Goal: Task Accomplishment & Management: Complete application form

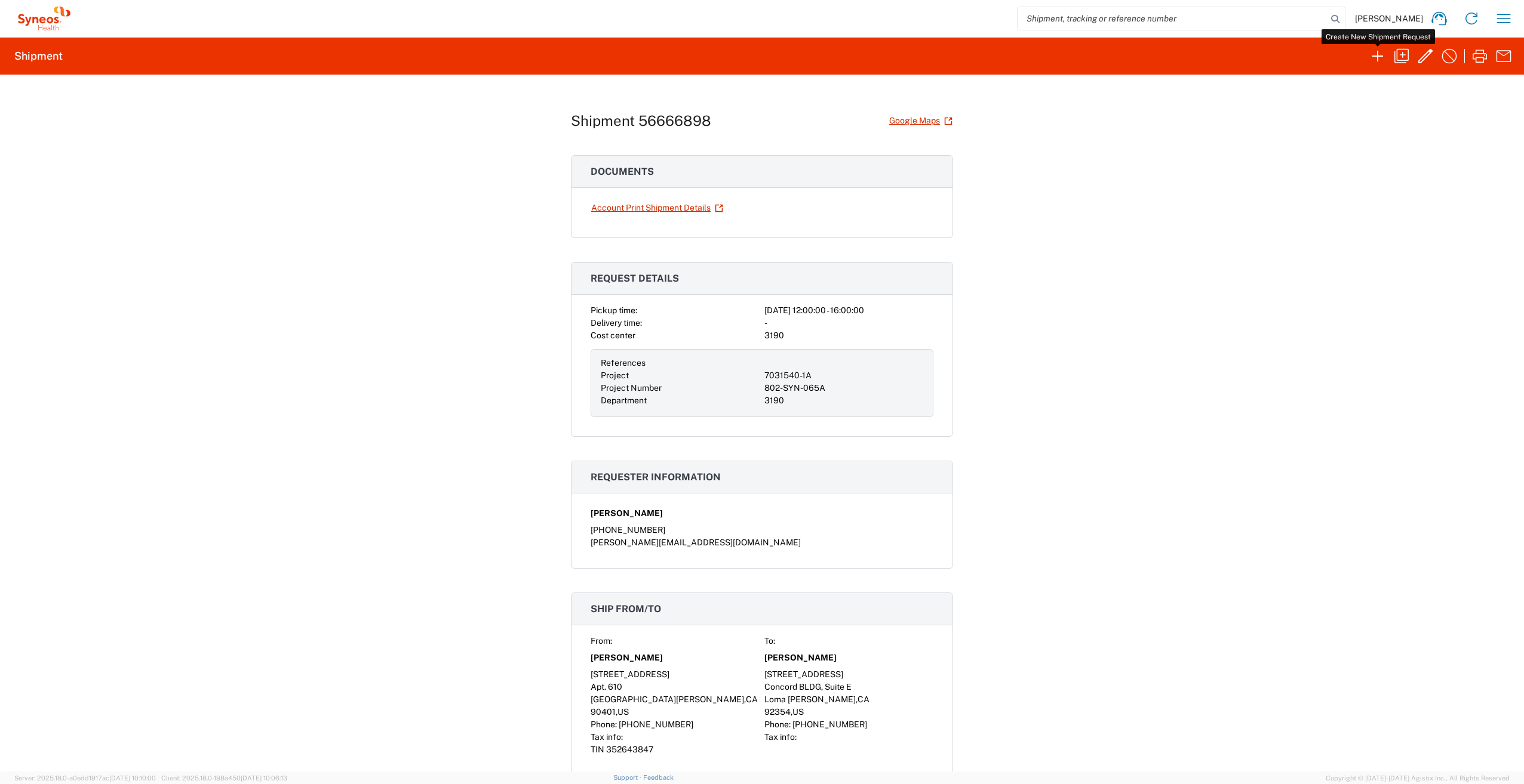
click at [1382, 52] on icon "button" at bounding box center [1378, 56] width 19 height 19
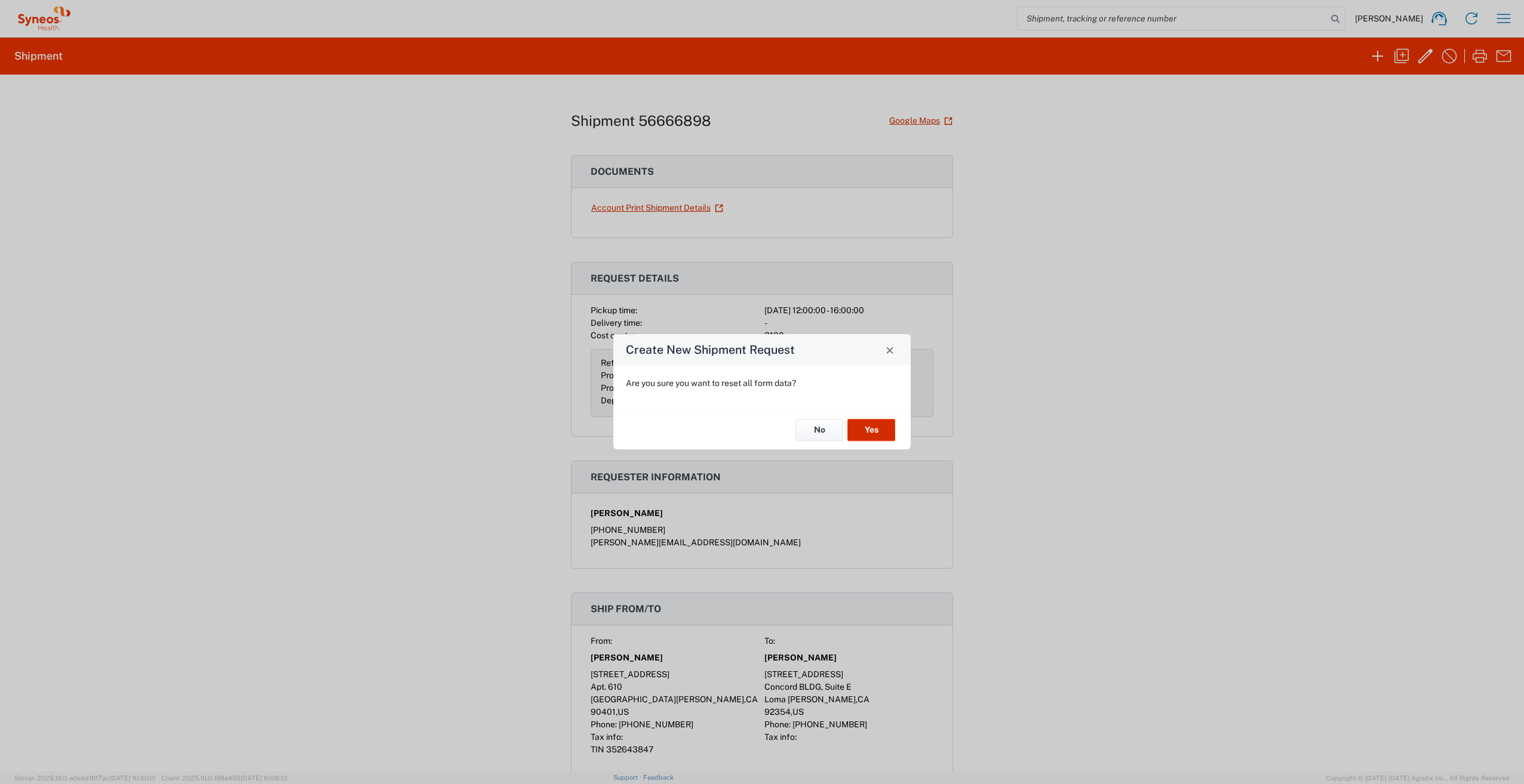
click at [873, 422] on button "Yes" at bounding box center [871, 430] width 48 height 22
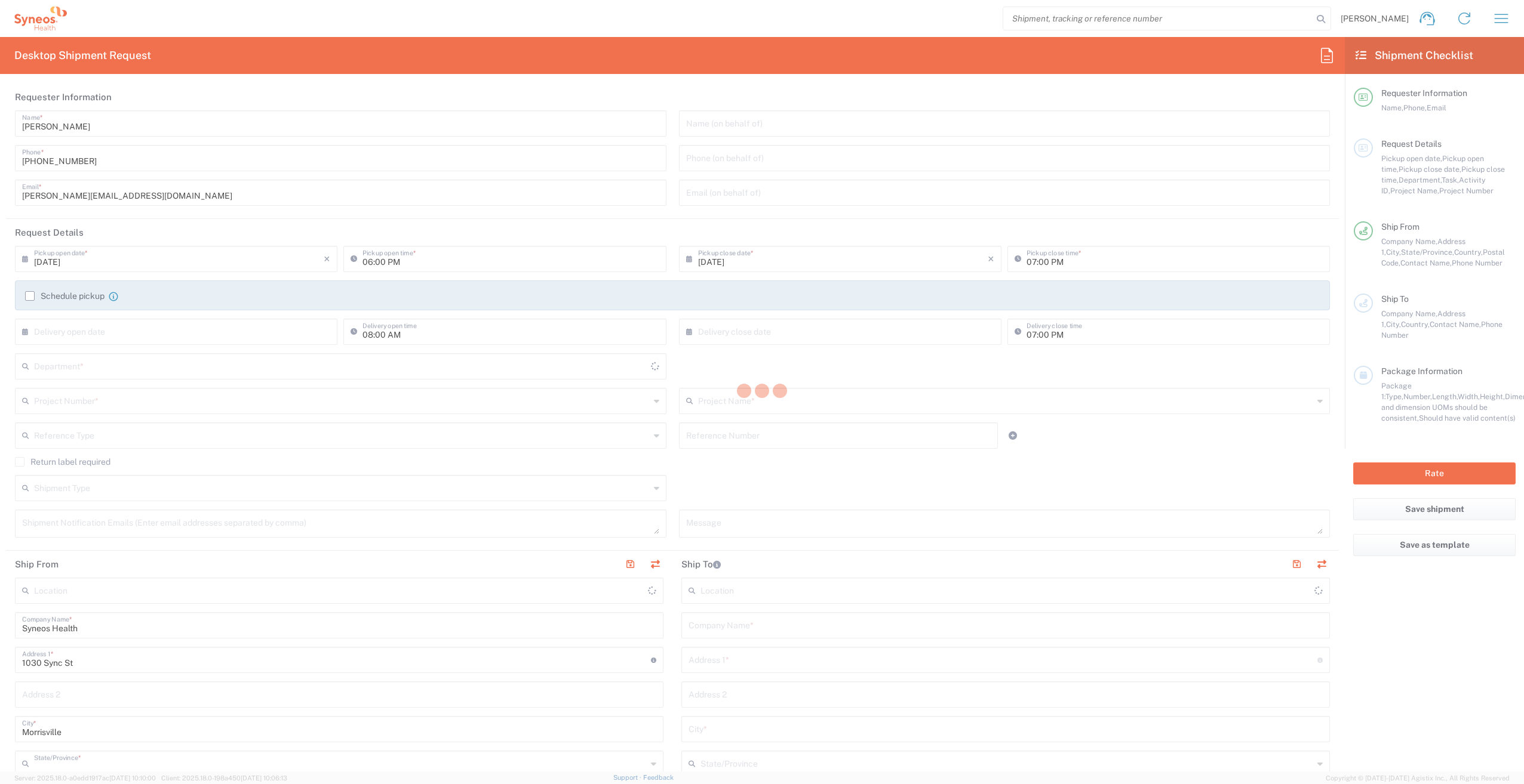
type input "[US_STATE]"
type input "[GEOGRAPHIC_DATA]"
type input "3190"
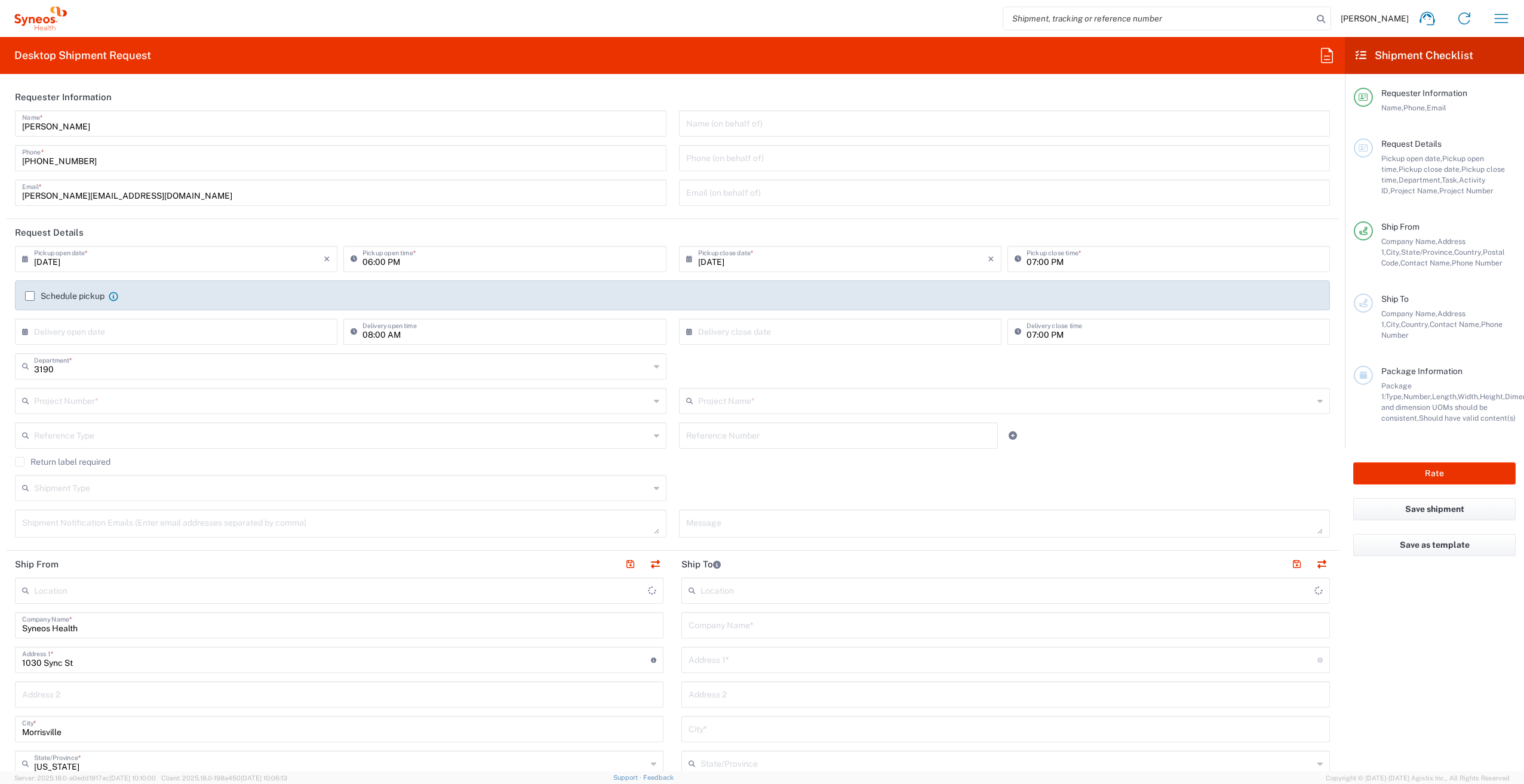
type input "[PERSON_NAME] Rsrch Grp ([GEOGRAPHIC_DATA]) In"
drag, startPoint x: 252, startPoint y: 381, endPoint x: 259, endPoint y: 398, distance: 18.4
click at [259, 398] on agx-shipment-cost-centers-widget "3190 Department * 3190 3000 3100 3109 3110 3111 3112 3125 3130 3135 3136 3150 3…" at bounding box center [672, 388] width 1327 height 69
click at [260, 398] on input "text" at bounding box center [341, 400] width 616 height 21
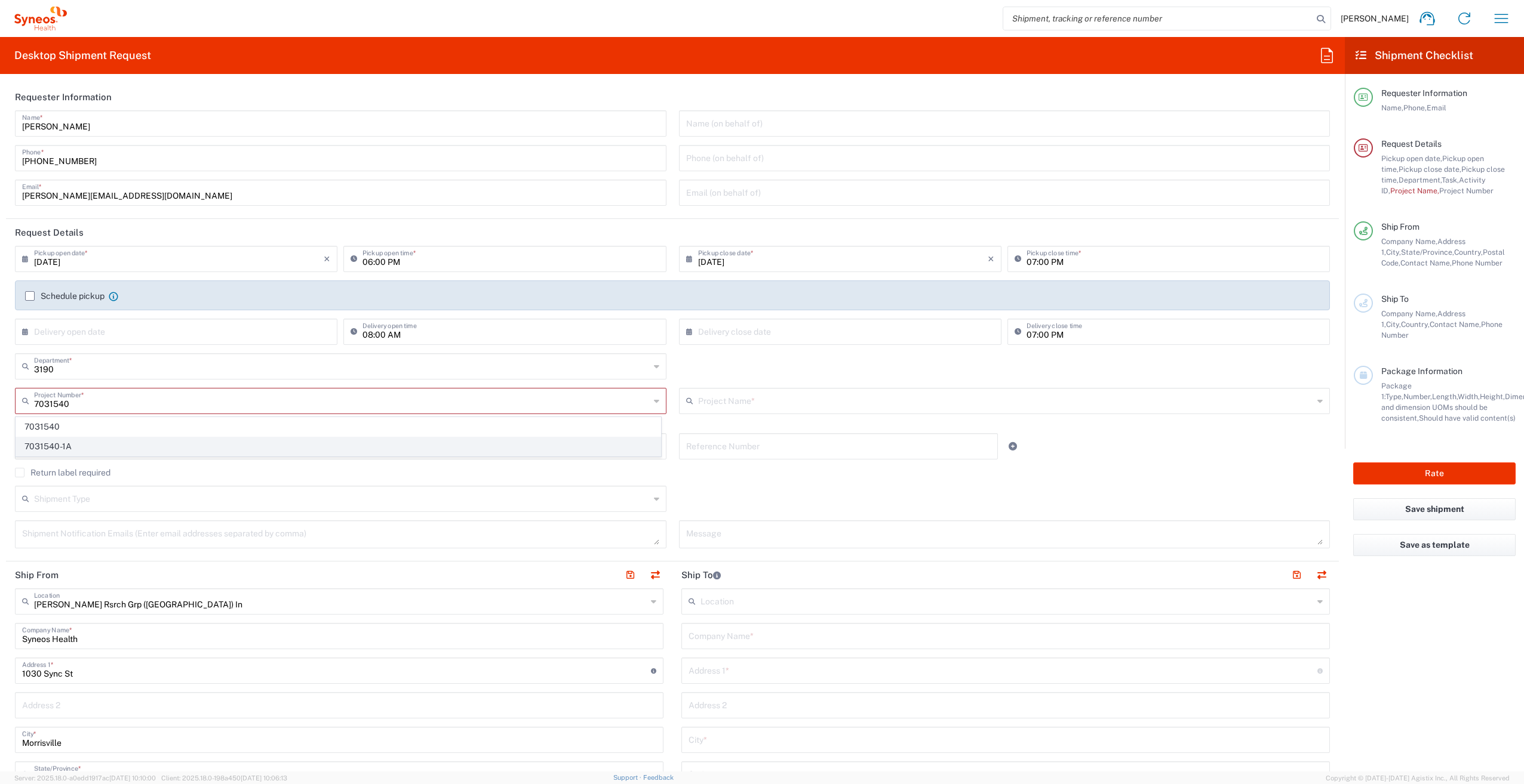
click at [246, 442] on span "7031540-1A" at bounding box center [338, 447] width 644 height 19
type input "7031540-1A"
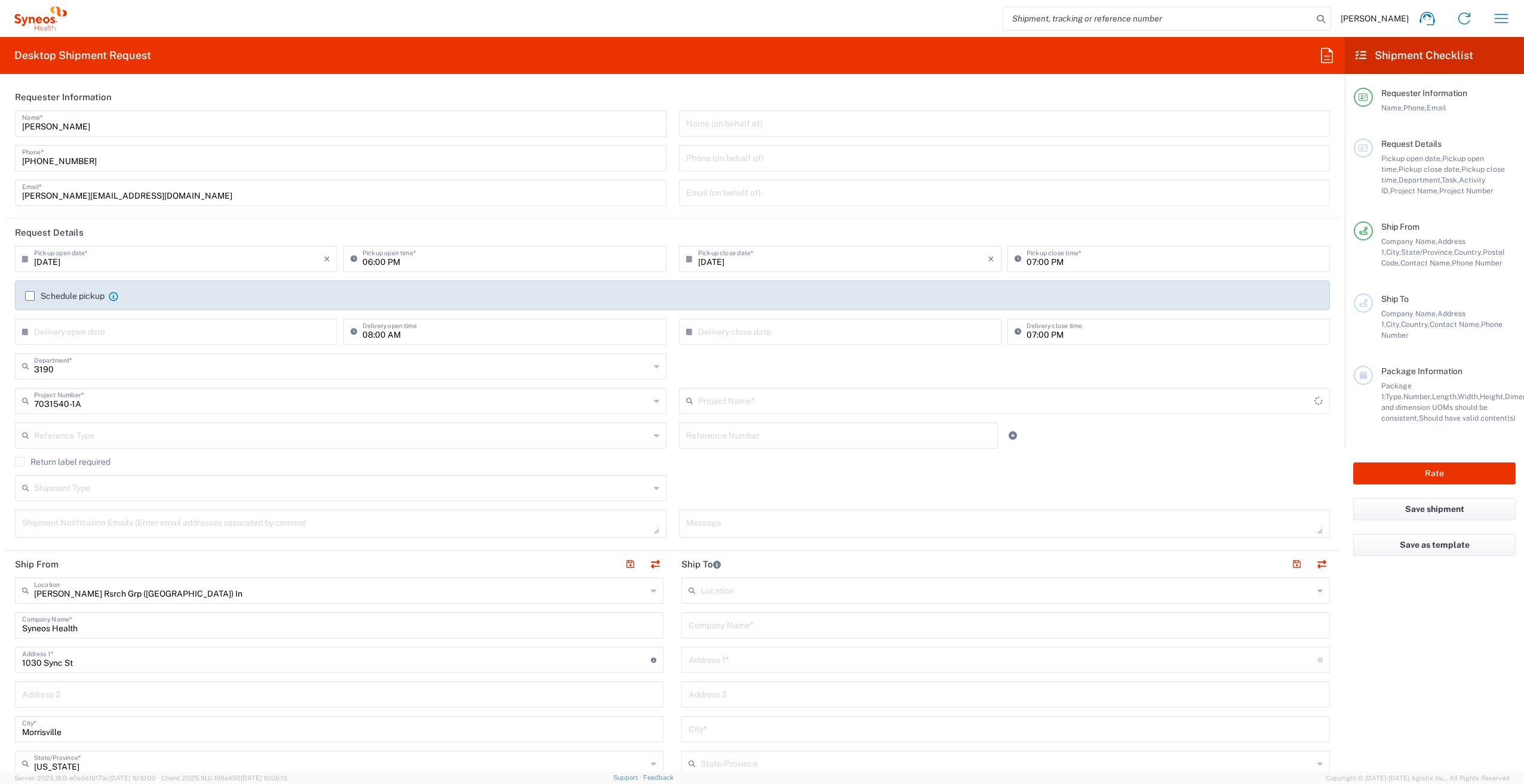
type input "802-SYN-065A"
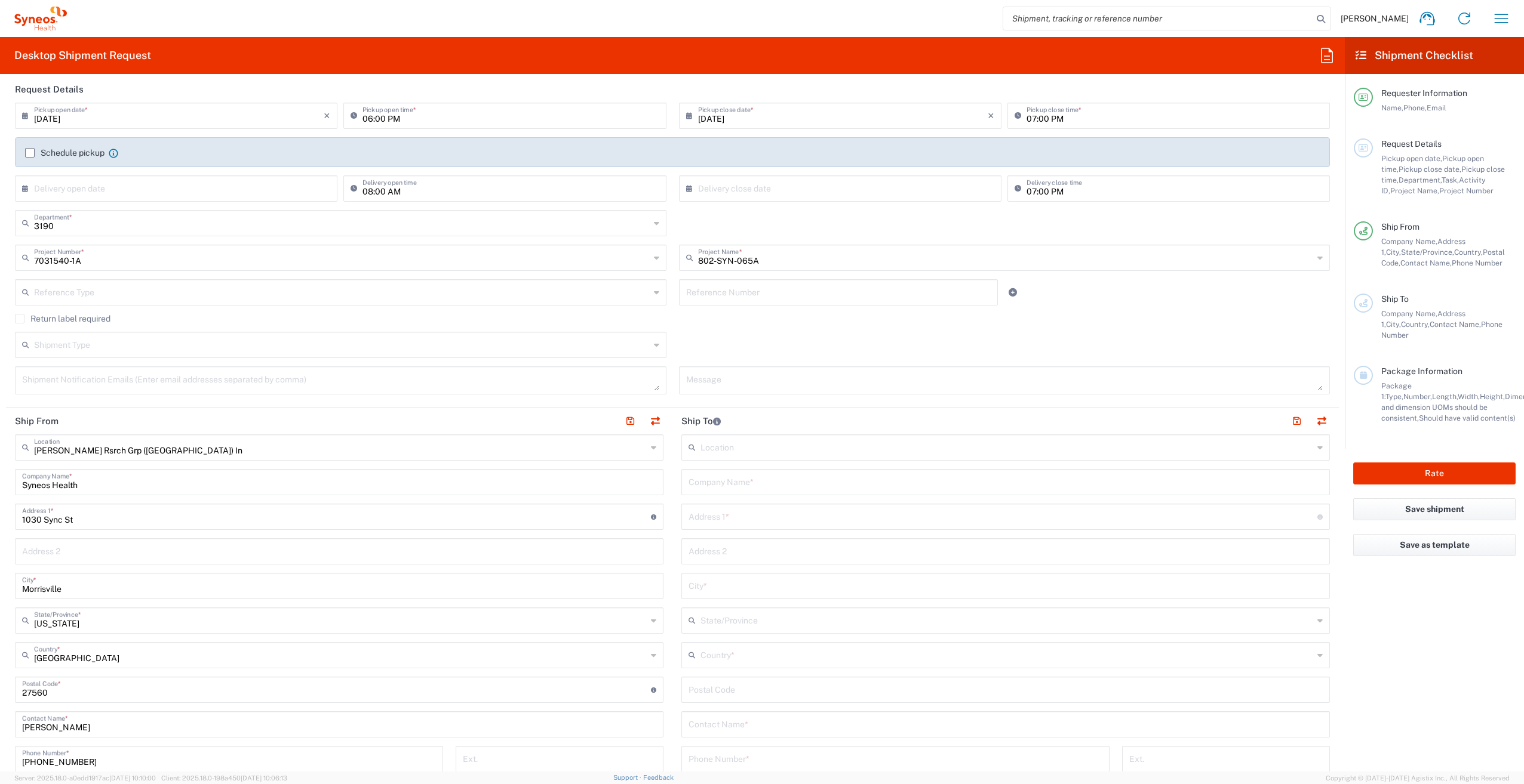
scroll to position [144, 0]
click at [107, 484] on input "Syneos Health" at bounding box center [339, 480] width 634 height 21
type input "S"
click at [95, 526] on input "1030 Sync St" at bounding box center [336, 526] width 629 height 21
type input "1"
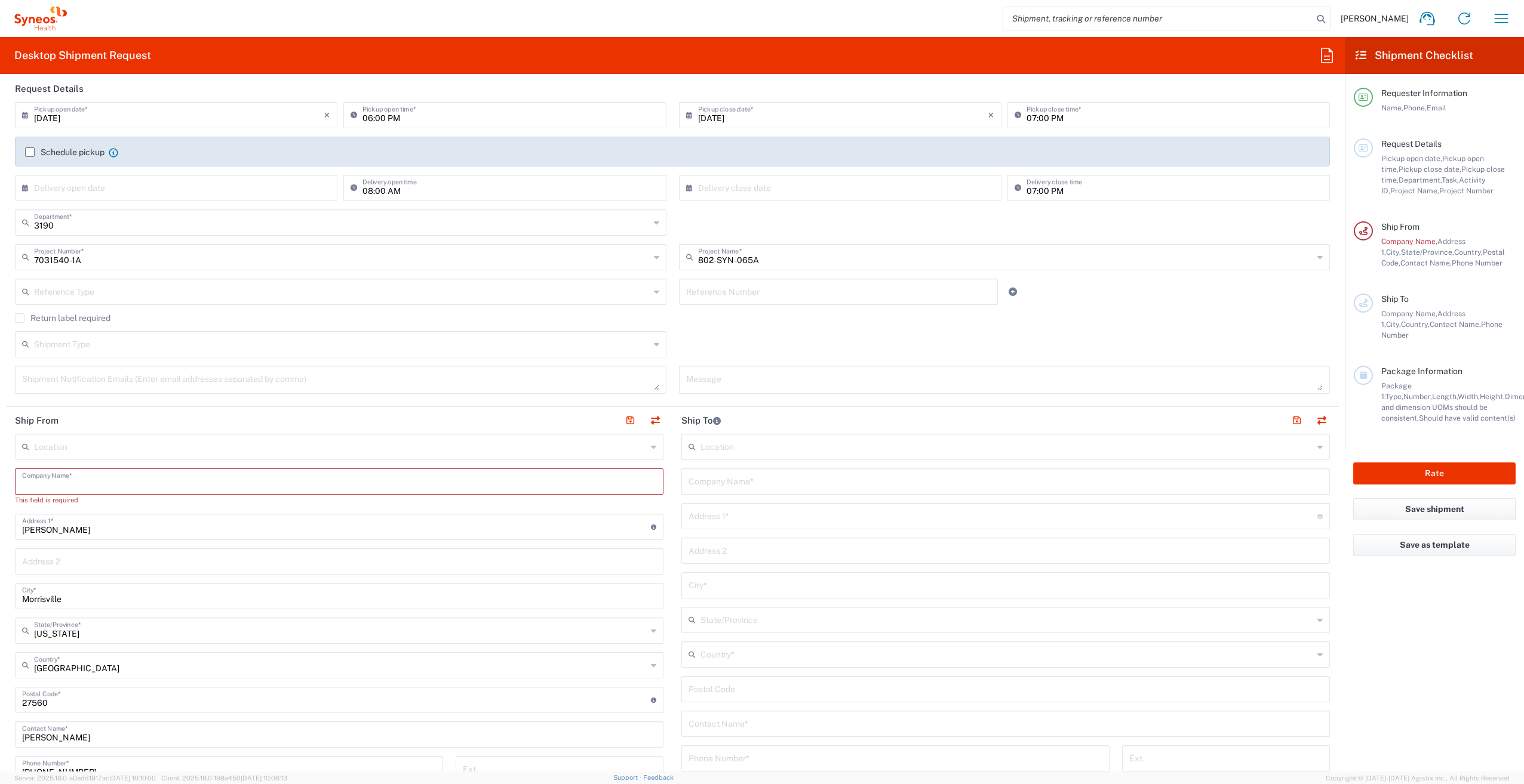
click at [180, 490] on input "text" at bounding box center [339, 480] width 634 height 21
click at [185, 528] on input "[PERSON_NAME]" at bounding box center [336, 526] width 629 height 21
type input "N"
drag, startPoint x: 184, startPoint y: 528, endPoint x: 201, endPoint y: 477, distance: 53.8
click at [201, 477] on div "Location [PERSON_NAME] LLC-[GEOGRAPHIC_DATA] [GEOGRAPHIC_DATA] [GEOGRAPHIC_DATA…" at bounding box center [339, 695] width 648 height 523
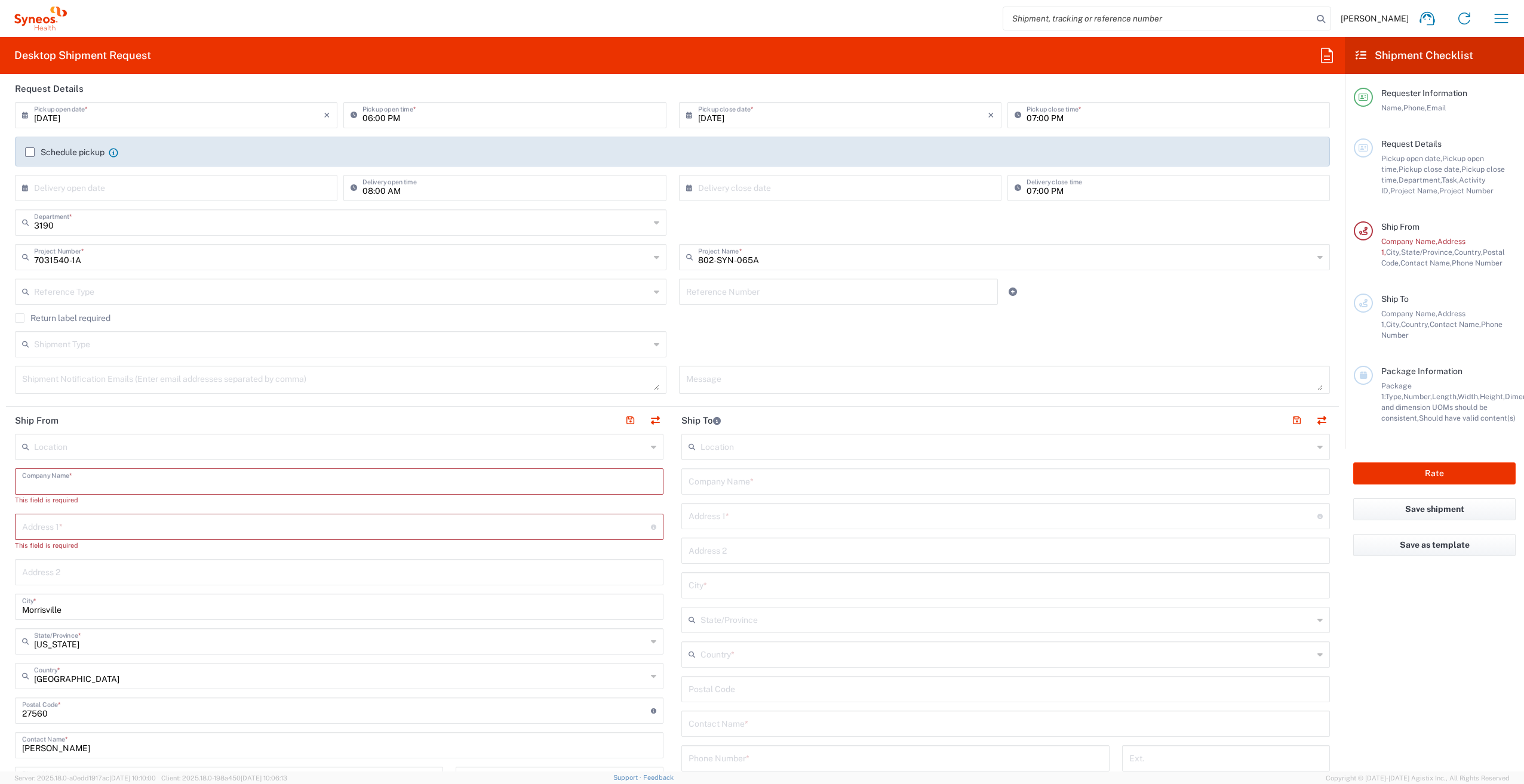
click at [201, 477] on input "text" at bounding box center [339, 480] width 634 height 21
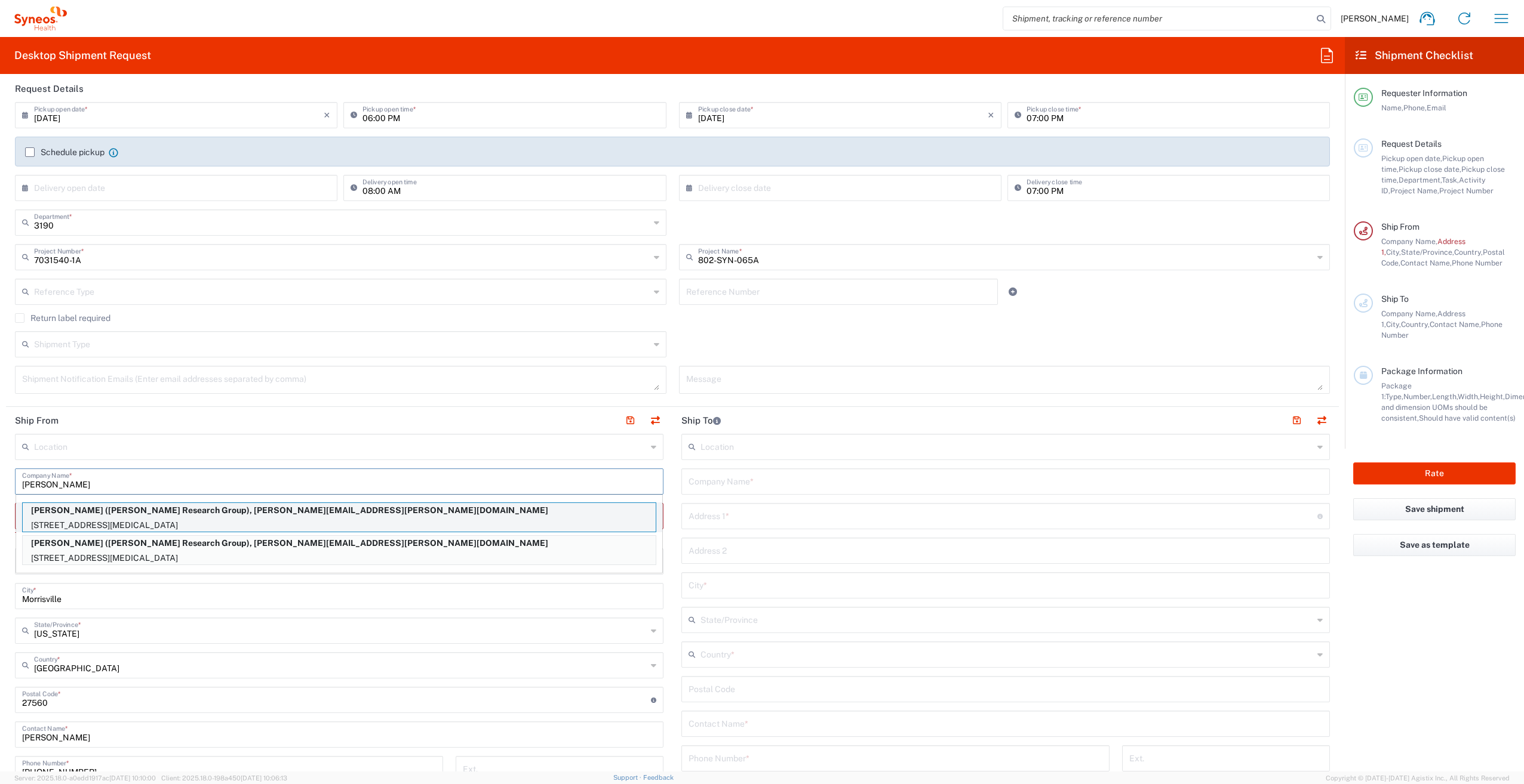
click at [224, 514] on p "[PERSON_NAME] ([PERSON_NAME] Research Group), [PERSON_NAME][EMAIL_ADDRESS][PERS…" at bounding box center [339, 510] width 633 height 15
type input "[PERSON_NAME]"
type input "[STREET_ADDRESS]"
type input "[MEDICAL_DATA]"
type input "[US_STATE]"
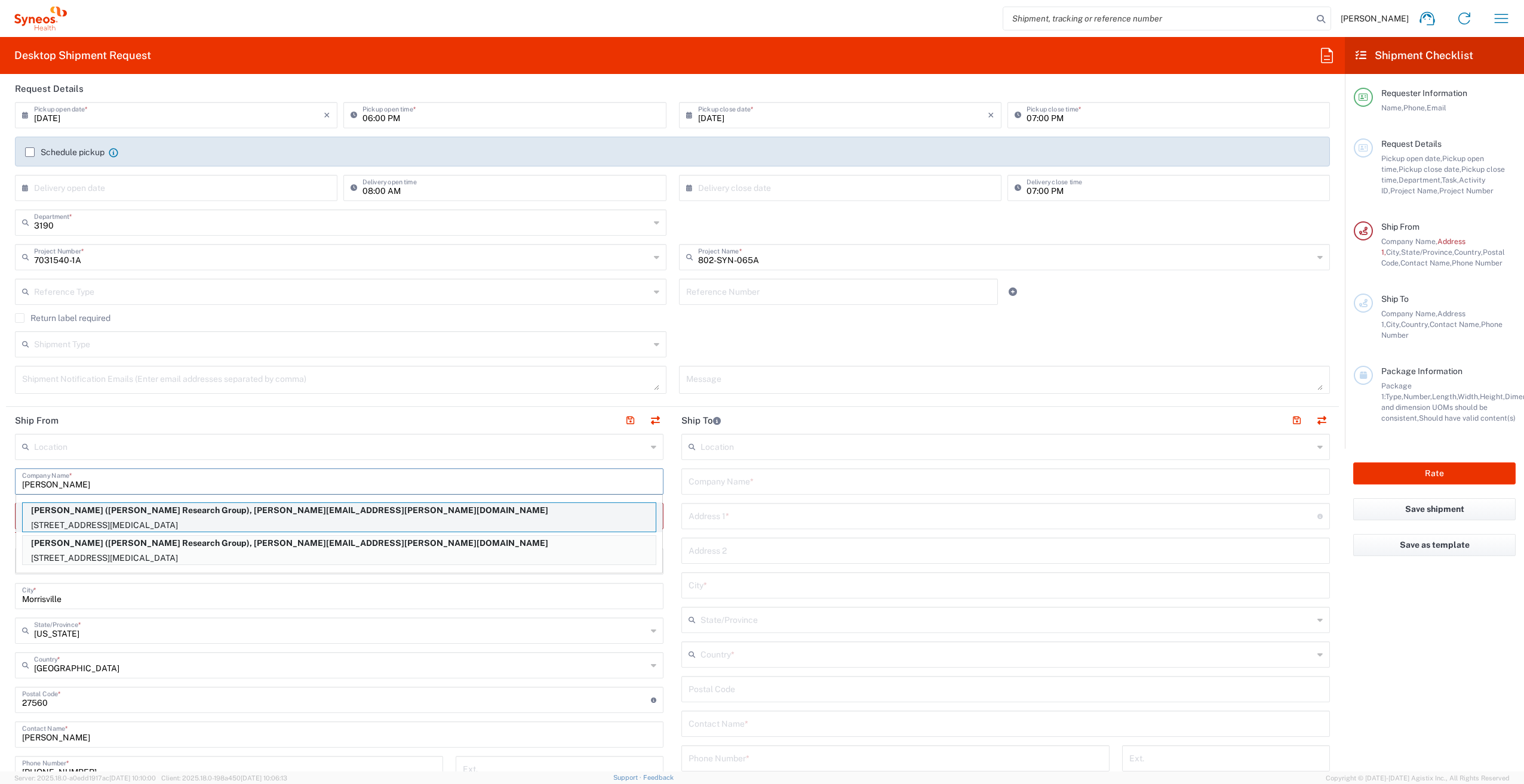
type input "92860"
type input "[PERSON_NAME] Research Group"
type input "[PHONE_NUMBER]"
type input "[PERSON_NAME][EMAIL_ADDRESS][PERSON_NAME][DOMAIN_NAME]"
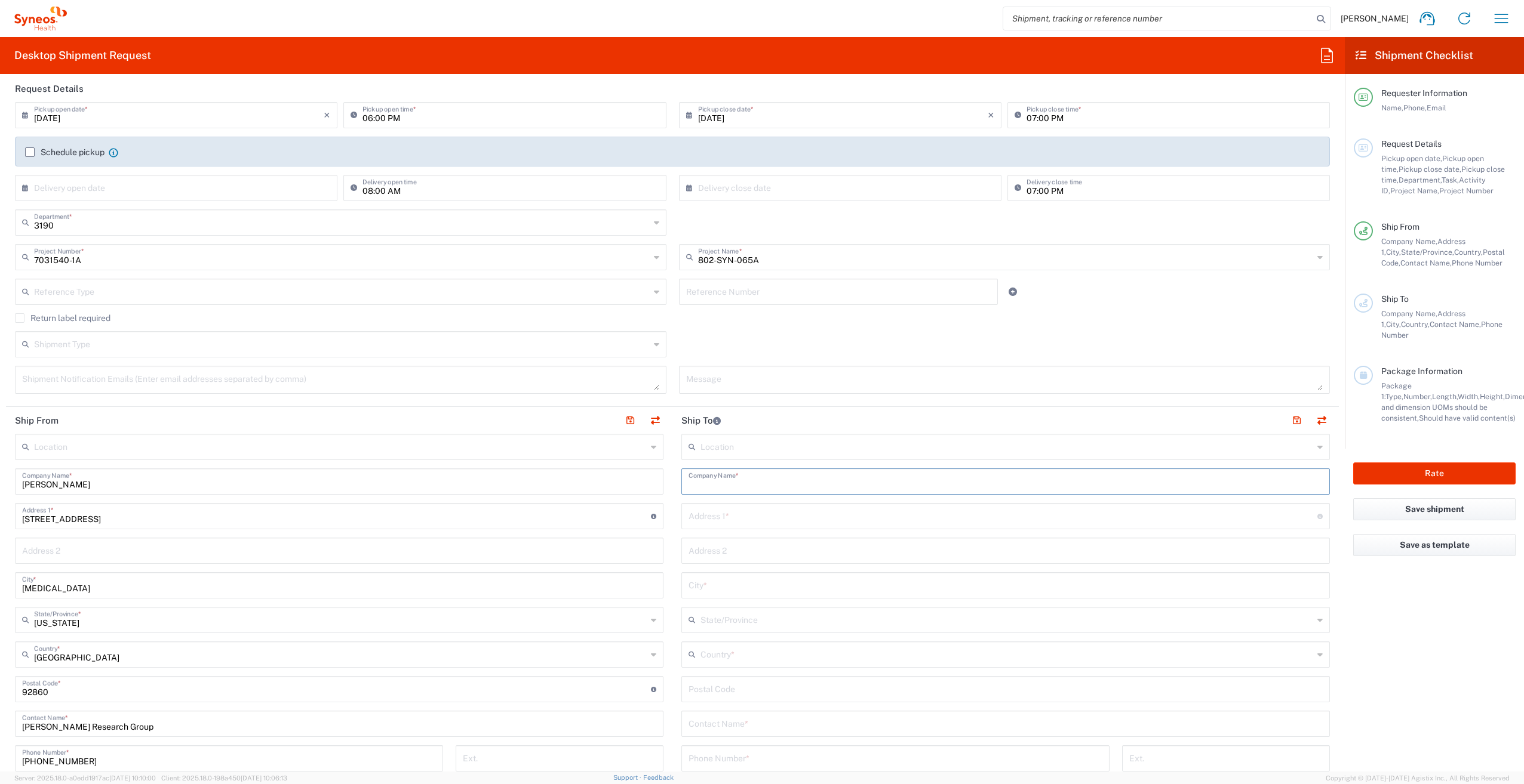
click at [782, 481] on input "text" at bounding box center [1006, 480] width 634 height 21
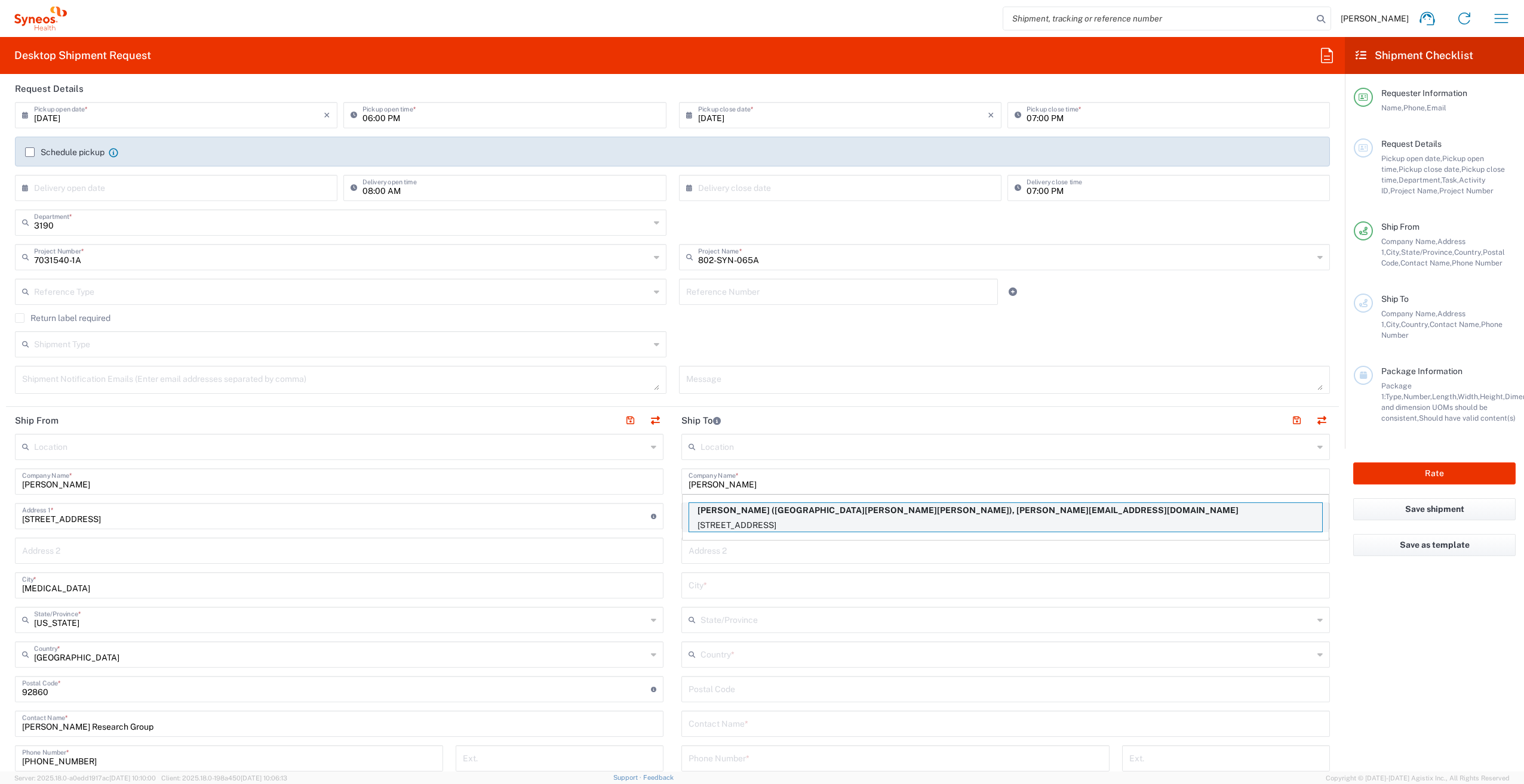
click at [832, 521] on p "[STREET_ADDRESS]" at bounding box center [1006, 525] width 633 height 15
type input "[PERSON_NAME]"
type input "[STREET_ADDRESS]"
type input "Concord BLDG, Suite E"
type input "Loma [PERSON_NAME]"
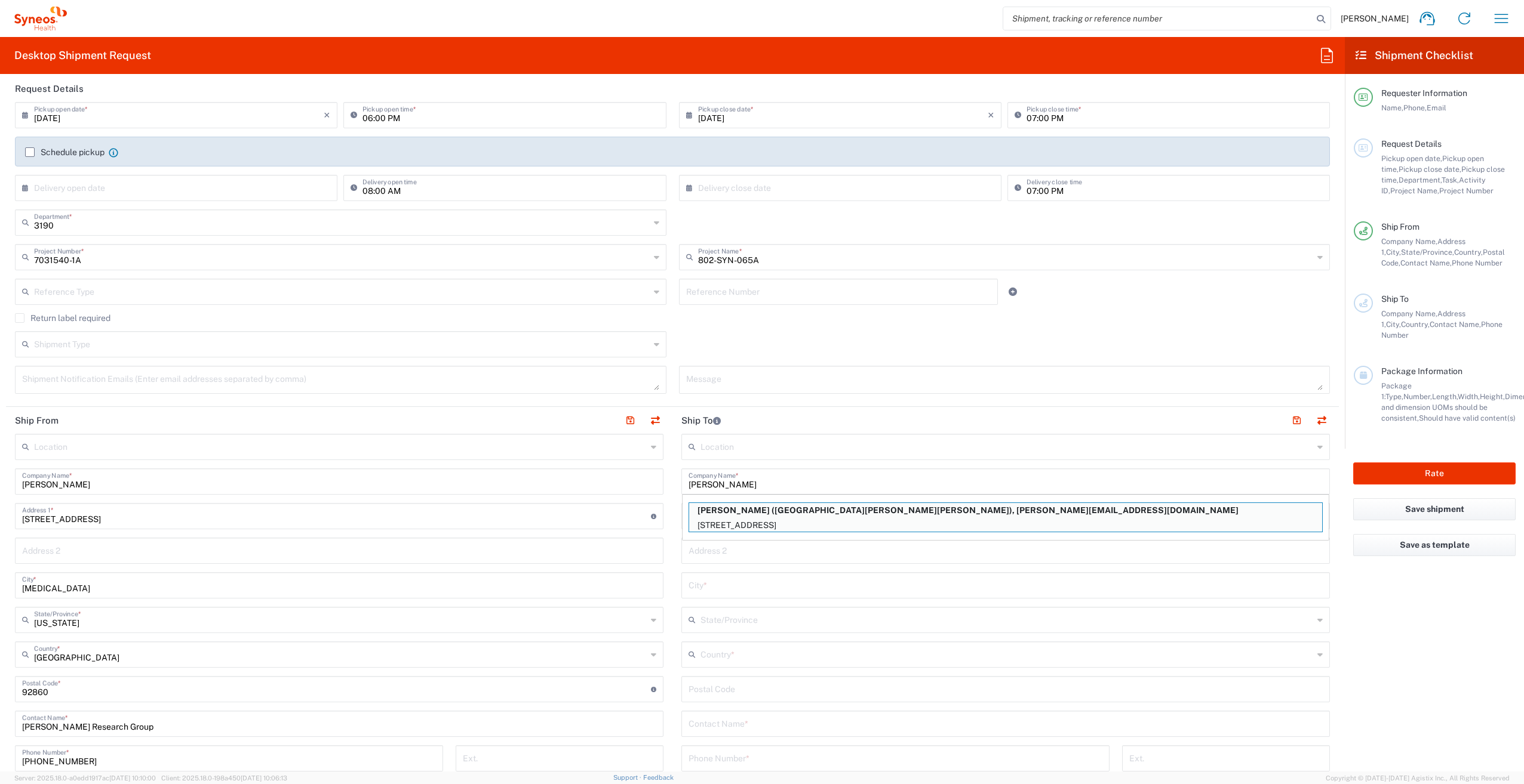
type input "[GEOGRAPHIC_DATA]"
type input "92354"
type input "[GEOGRAPHIC_DATA][PERSON_NAME][PERSON_NAME]"
type input "[PHONE_NUMBER]"
type input "[PERSON_NAME][EMAIL_ADDRESS][DOMAIN_NAME]"
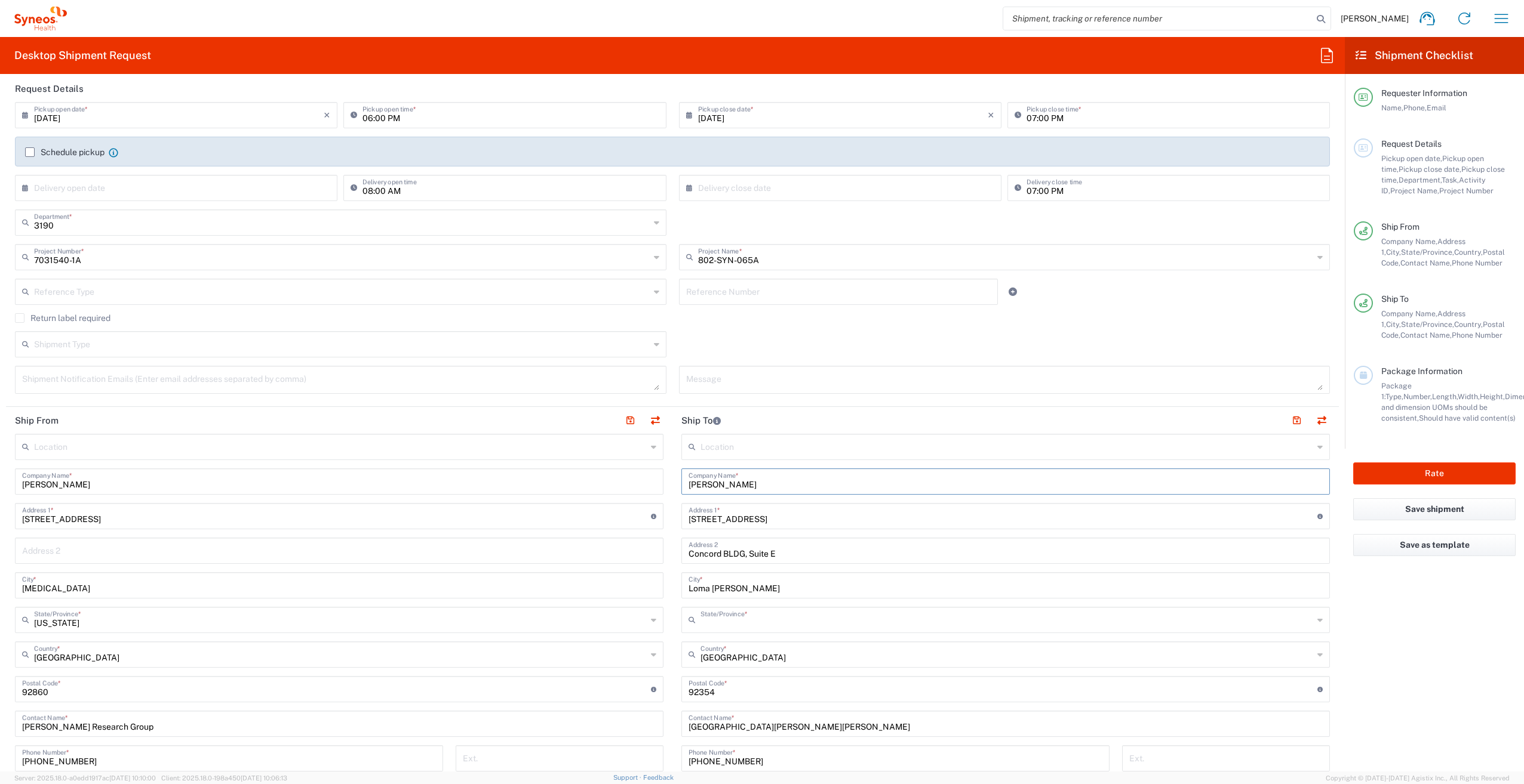
type input "[US_STATE]"
click at [816, 525] on input "[STREET_ADDRESS]" at bounding box center [1002, 515] width 629 height 21
click at [824, 521] on input "[STREET_ADDRESS]" at bounding box center [1002, 515] width 629 height 21
drag, startPoint x: 824, startPoint y: 521, endPoint x: 670, endPoint y: 527, distance: 154.1
click at [673, 527] on main "Location [PERSON_NAME] LLC-[GEOGRAPHIC_DATA] [GEOGRAPHIC_DATA] [GEOGRAPHIC_DATA…" at bounding box center [1006, 685] width 666 height 502
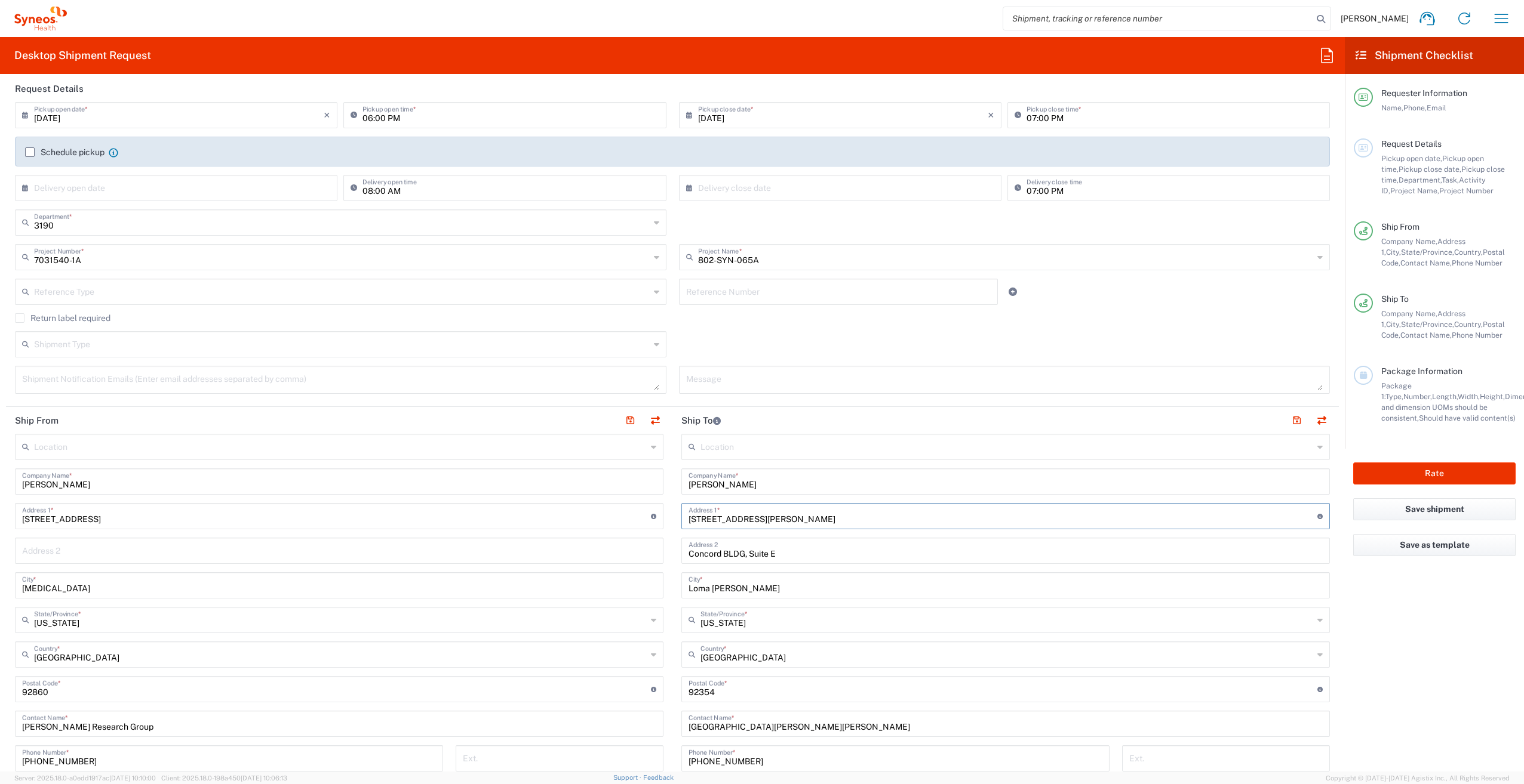
type input "[STREET_ADDRESS][PERSON_NAME]"
click at [813, 554] on input "Concord BLDG, Suite E" at bounding box center [1006, 550] width 634 height 21
drag, startPoint x: 813, startPoint y: 554, endPoint x: 688, endPoint y: 549, distance: 125.1
click at [688, 549] on input "Concord BLDG, Suite E" at bounding box center [1006, 550] width 634 height 21
type input "Suite J"
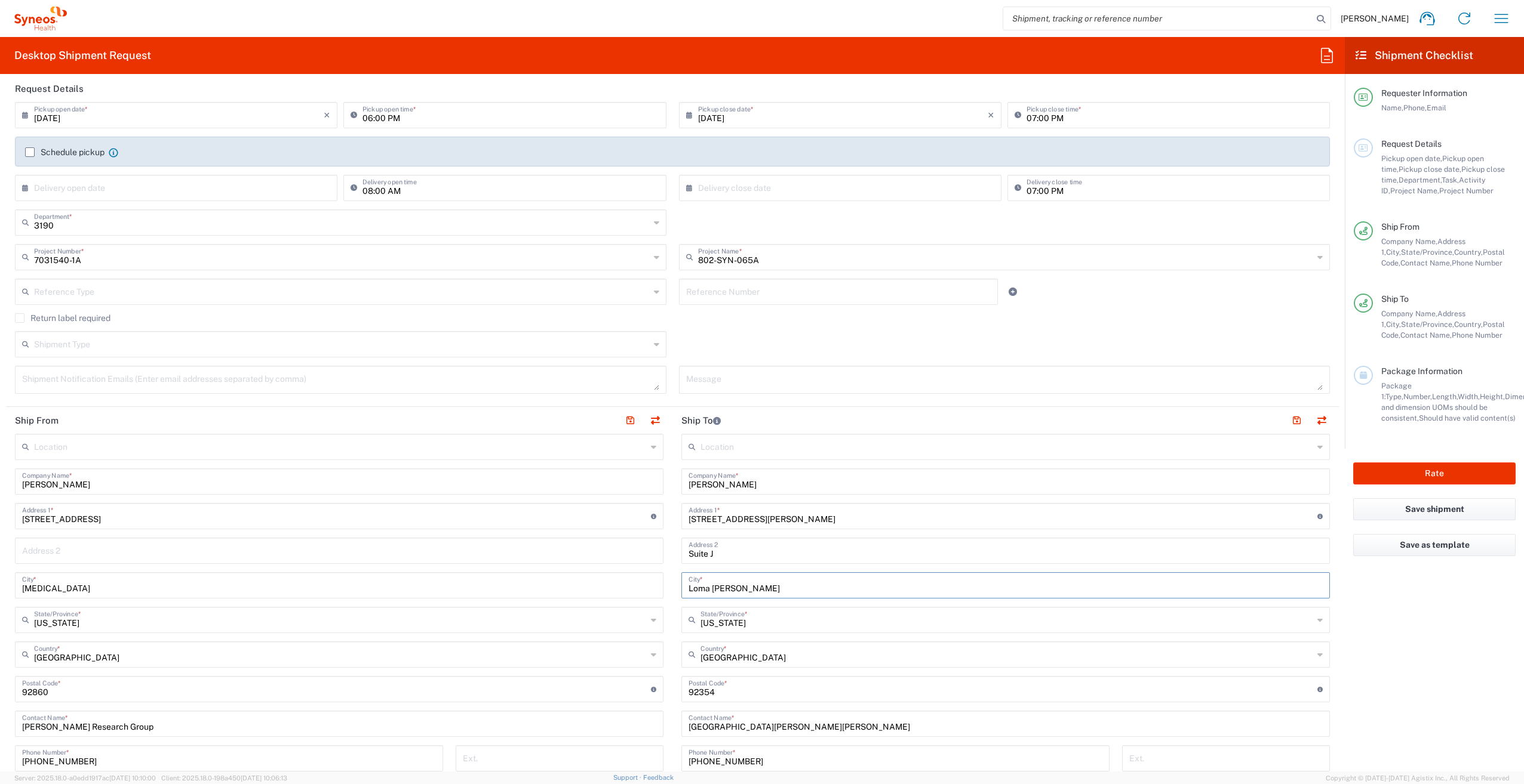
click at [770, 587] on input "Loma [PERSON_NAME]" at bounding box center [1006, 584] width 634 height 21
type input "L"
type input "[GEOGRAPHIC_DATA]"
click at [792, 698] on input "undefined" at bounding box center [1002, 688] width 629 height 21
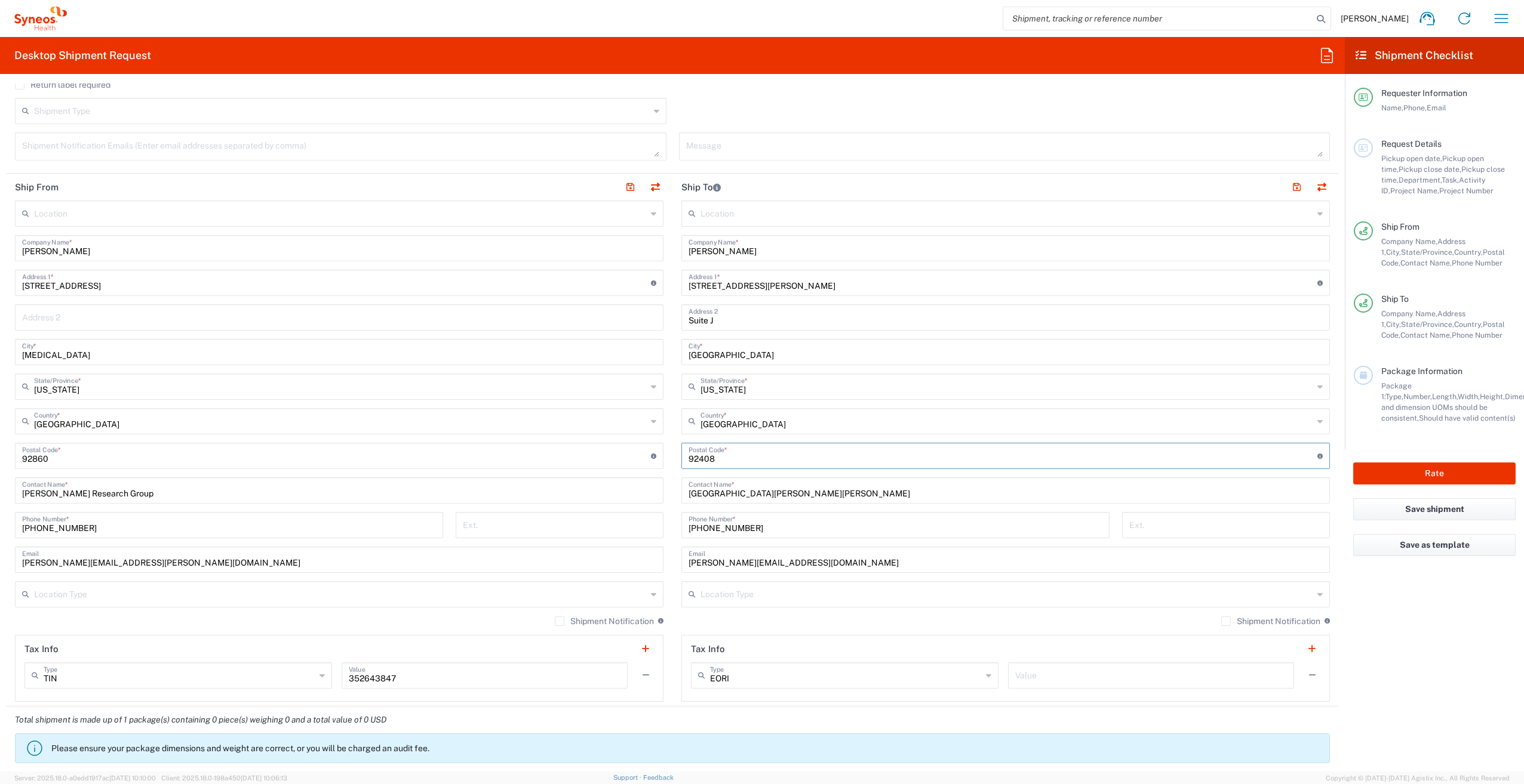
scroll to position [377, 0]
type input "92408"
click at [839, 616] on div "Shipment Notification If checked, a shipment notification email will be sent to…" at bounding box center [1006, 625] width 648 height 19
click at [851, 598] on input "text" at bounding box center [1006, 593] width 613 height 21
click at [667, 571] on main "Location [PERSON_NAME] LLC-[GEOGRAPHIC_DATA] [GEOGRAPHIC_DATA] [GEOGRAPHIC_DATA…" at bounding box center [339, 451] width 666 height 502
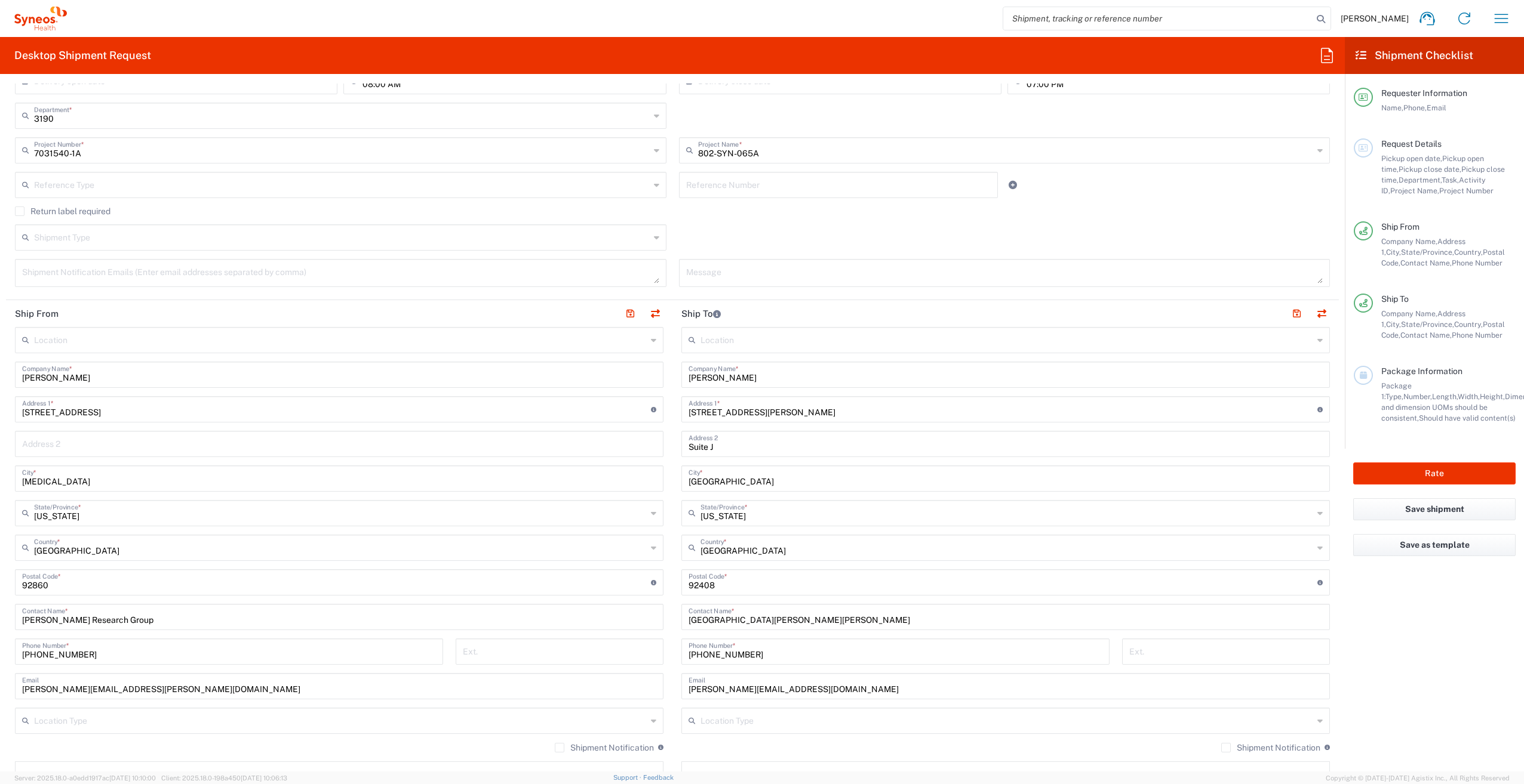
scroll to position [250, 0]
click at [1290, 316] on button "button" at bounding box center [1296, 314] width 17 height 17
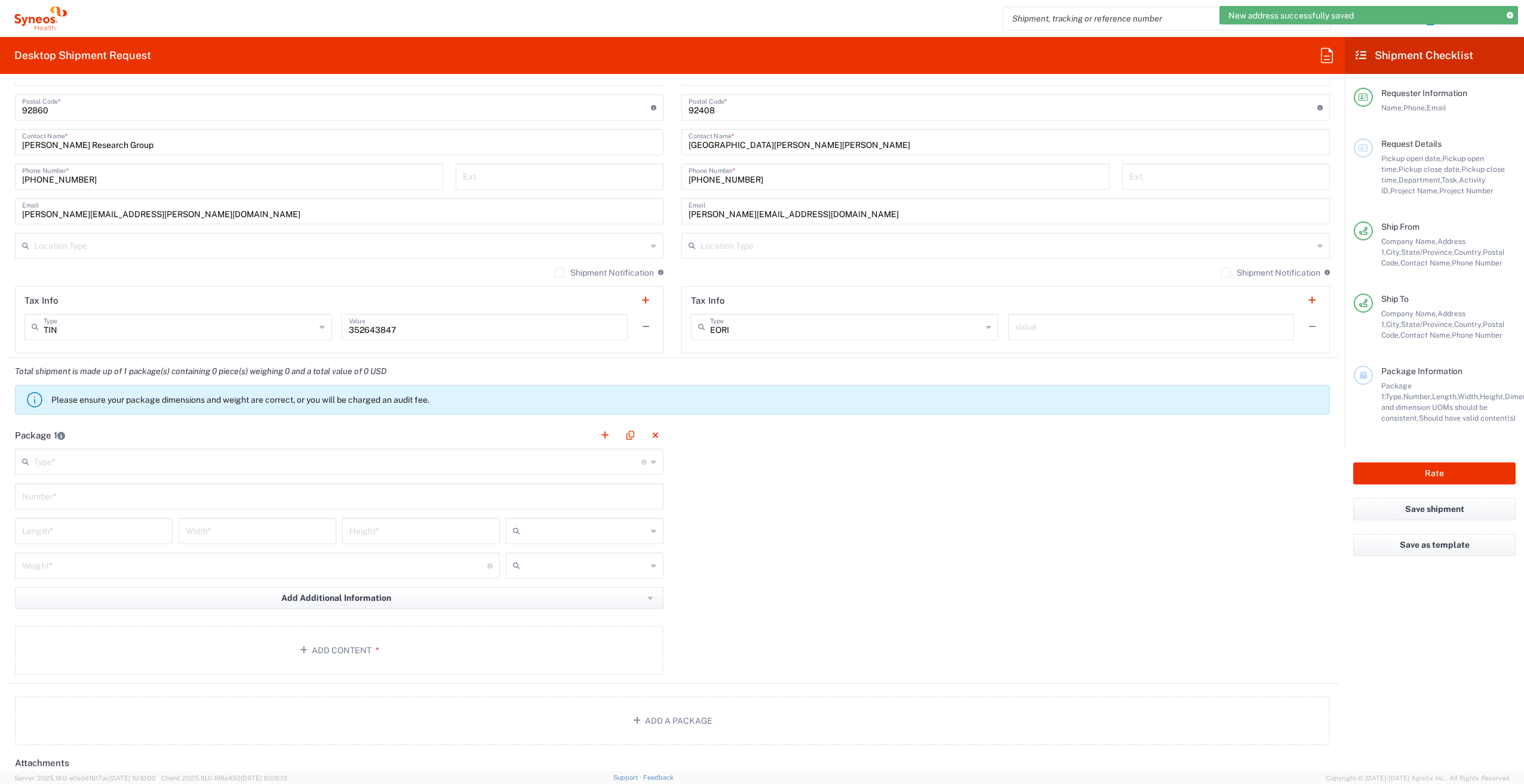
scroll to position [729, 0]
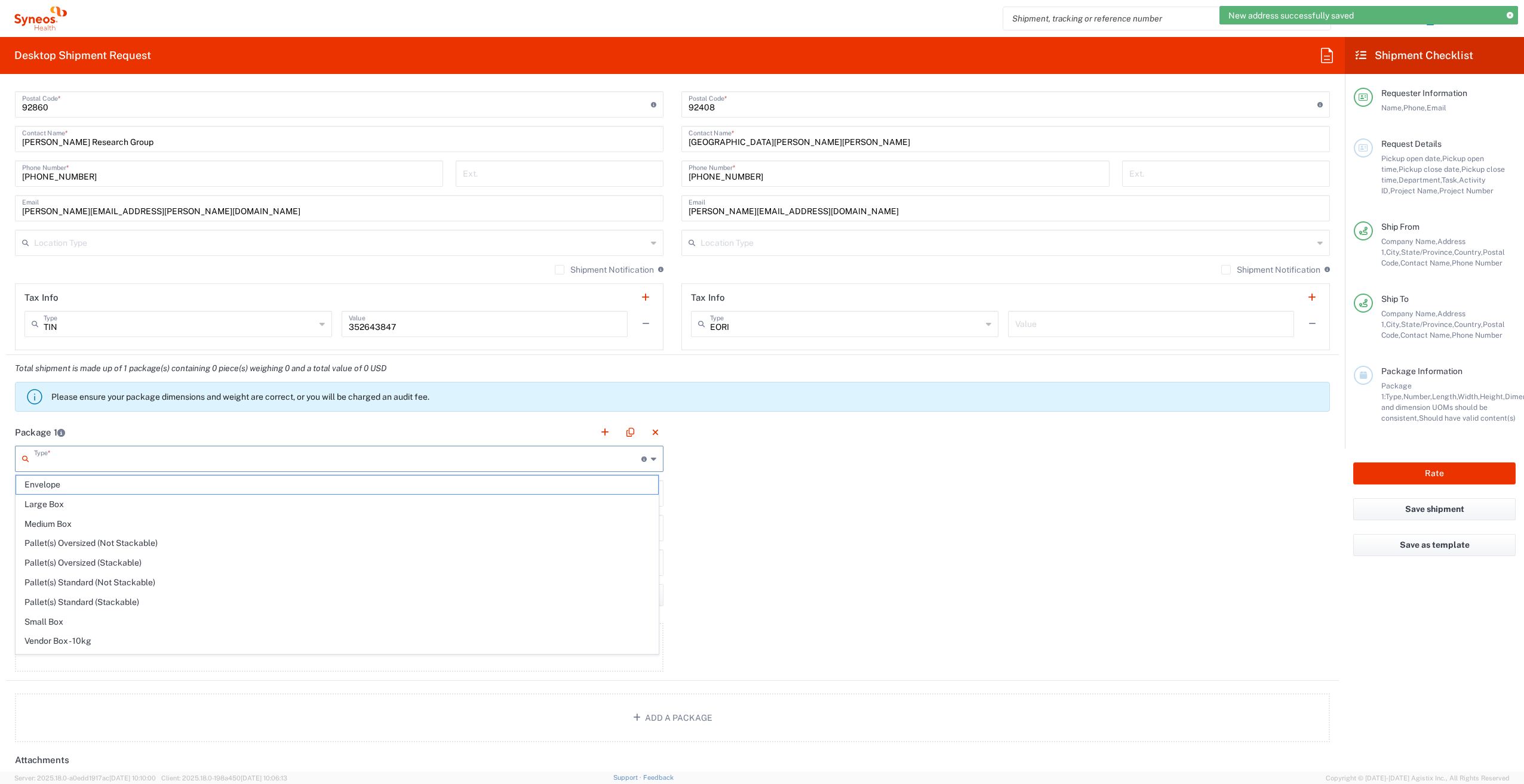
click at [252, 466] on input "text" at bounding box center [338, 458] width 607 height 21
click at [260, 485] on span "Envelope" at bounding box center [337, 485] width 642 height 19
type input "Envelope"
type input "1"
type input "9.5"
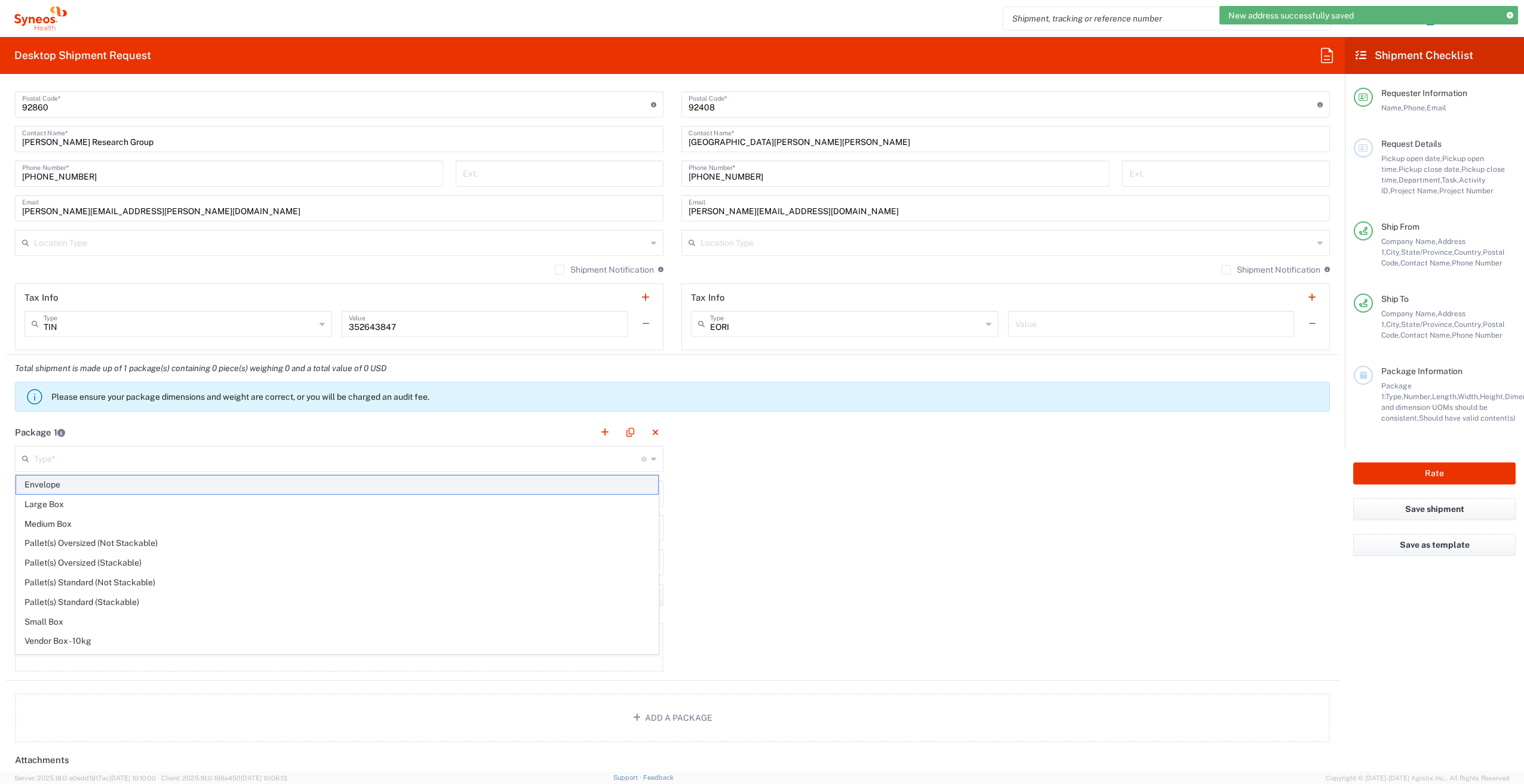
type input "12.5"
type input "0.25"
type input "in"
type input "0.45"
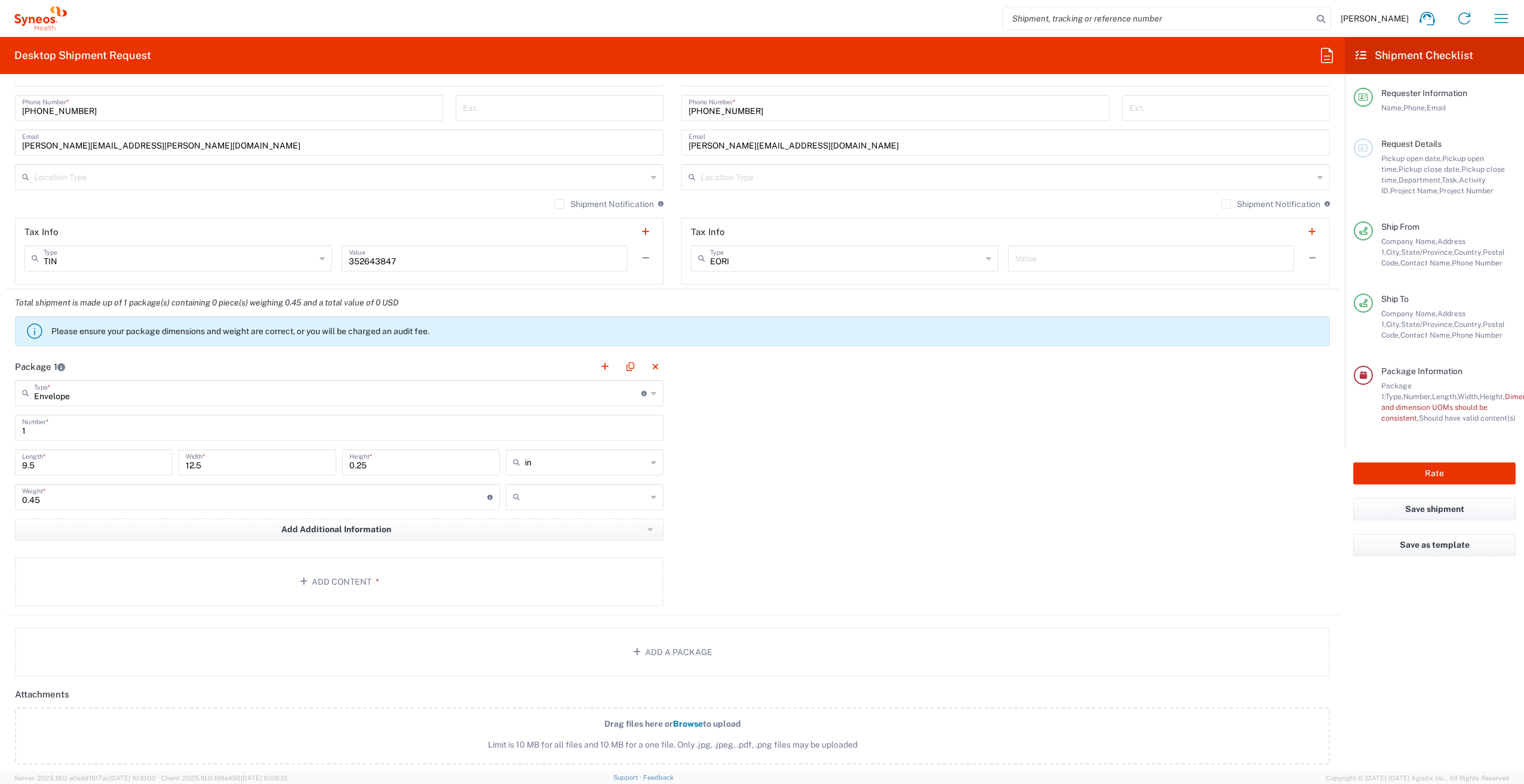
scroll to position [797, 0]
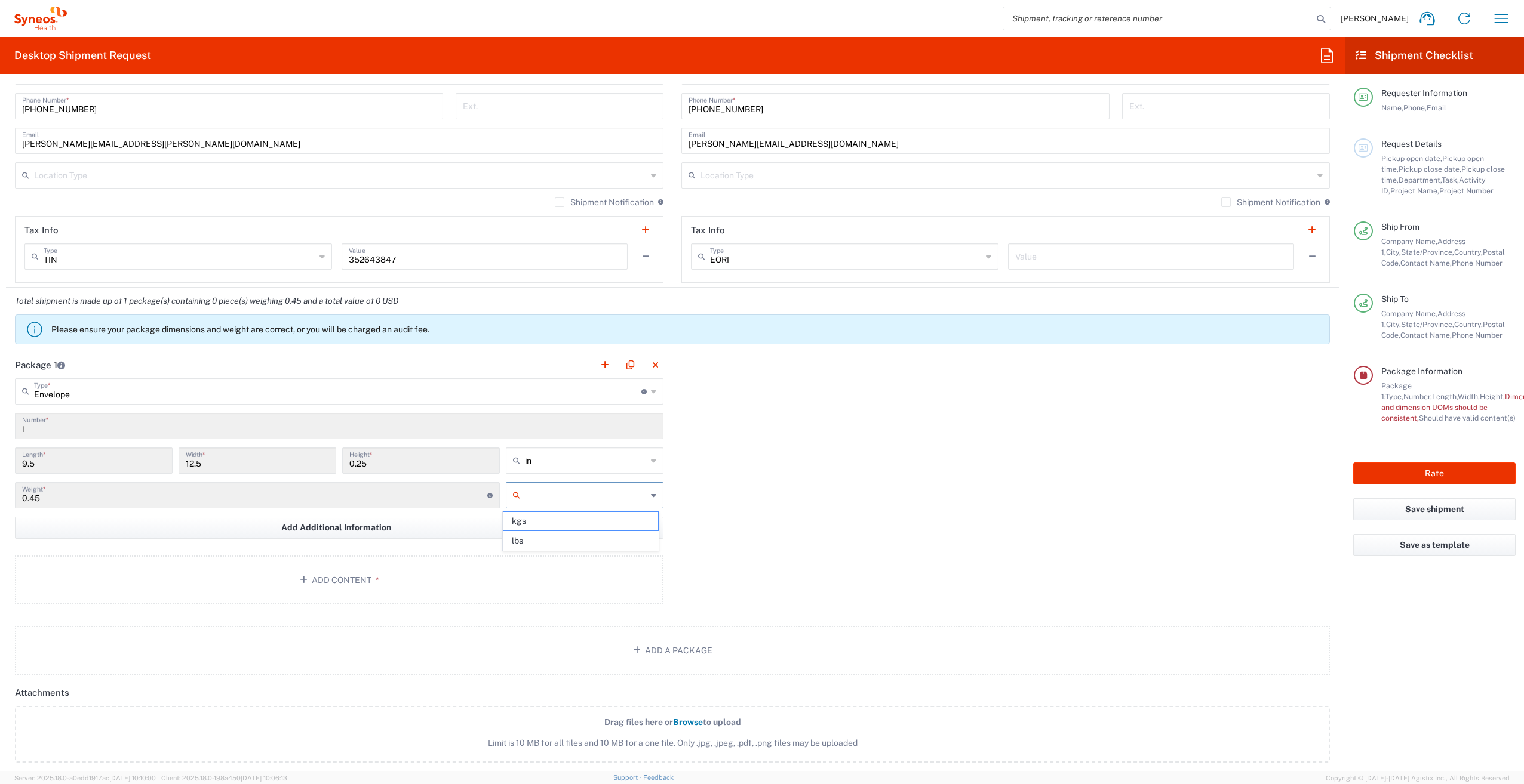
click at [638, 496] on input "text" at bounding box center [585, 495] width 122 height 19
click at [631, 539] on span "lbs" at bounding box center [581, 541] width 154 height 19
type input "lbs"
click at [591, 590] on button "Add Content *" at bounding box center [339, 580] width 648 height 49
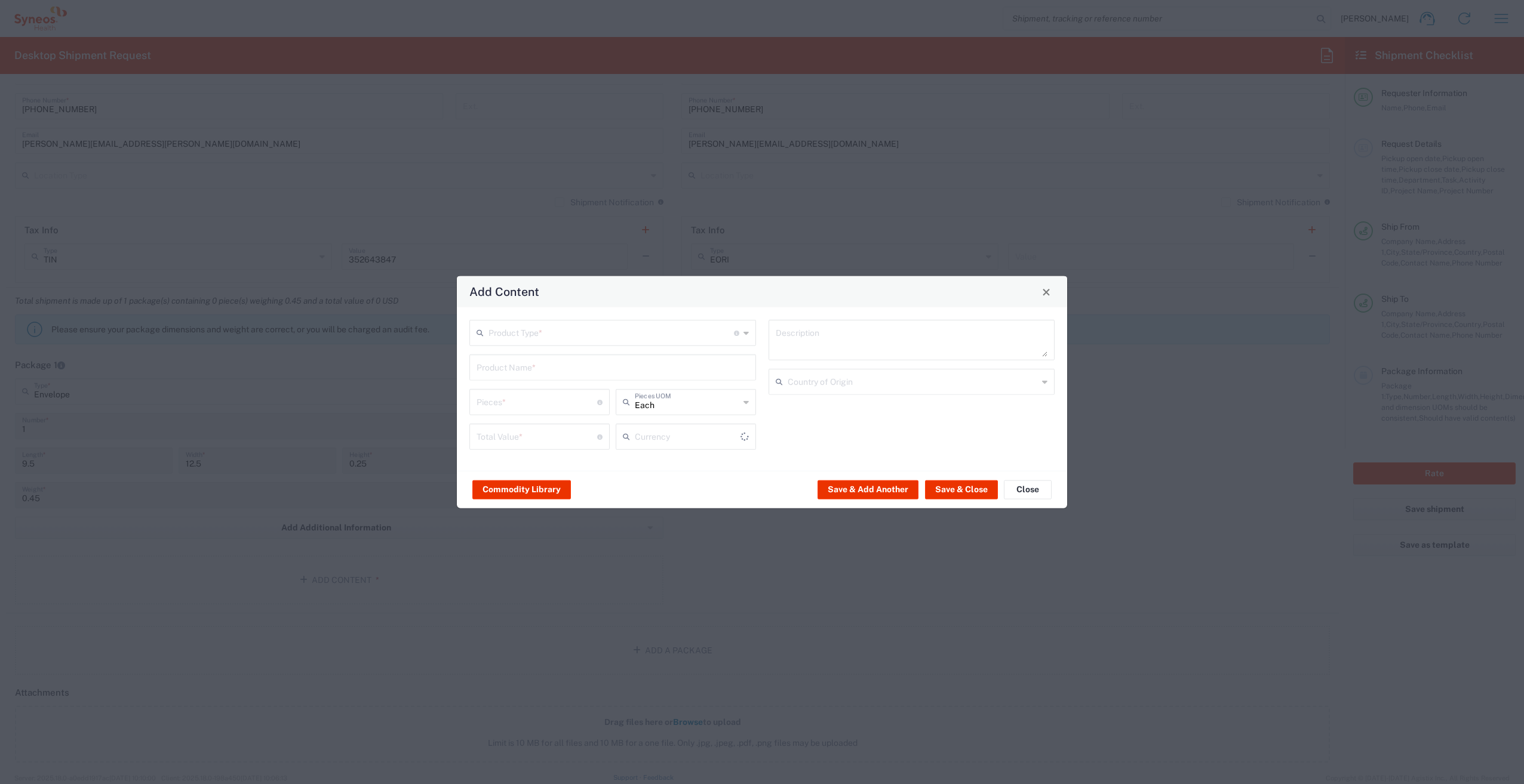
type input "US Dollar"
click at [672, 332] on input "text" at bounding box center [611, 332] width 245 height 21
click at [666, 364] on span "Documents" at bounding box center [612, 359] width 284 height 19
type input "Documents"
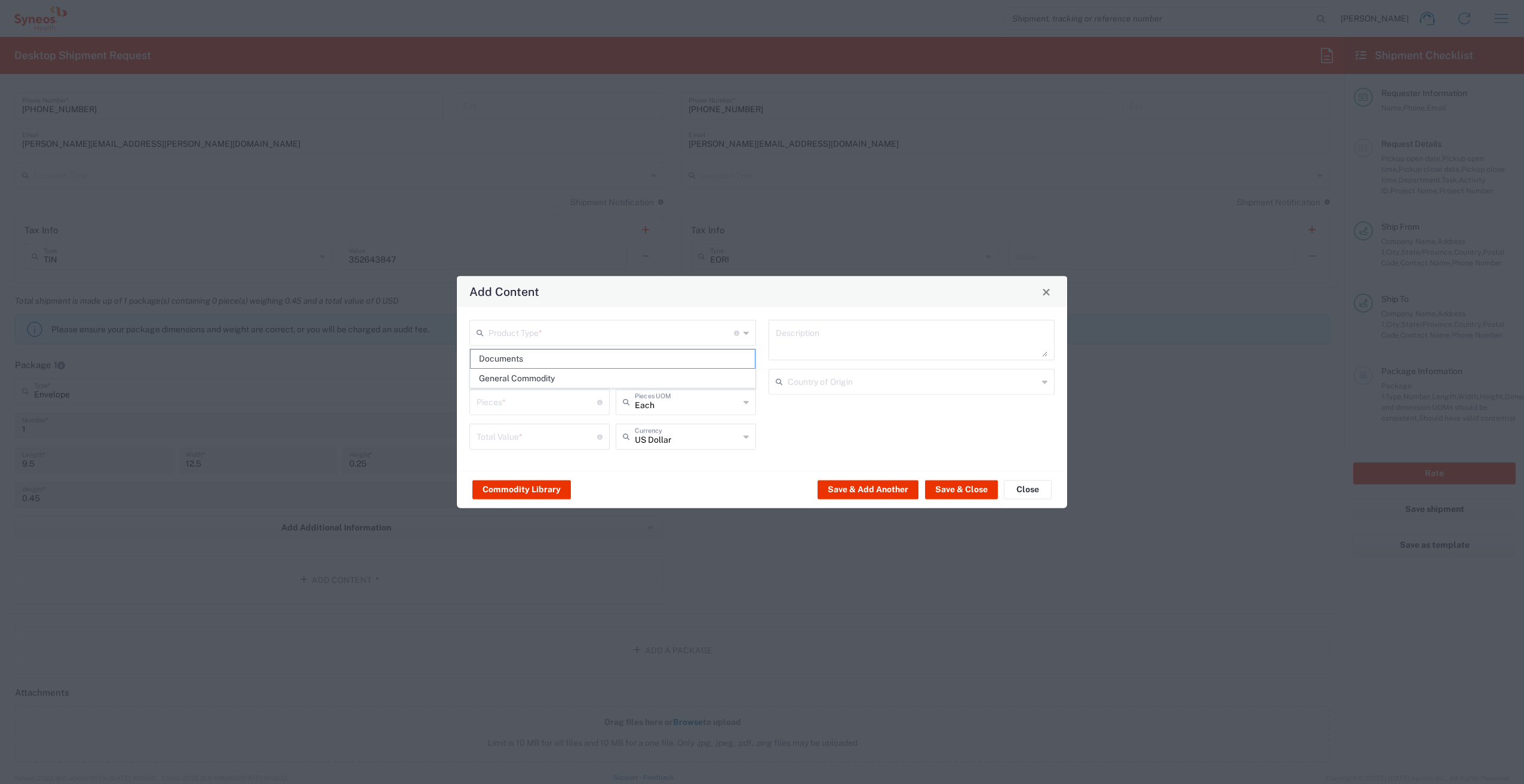
type input "1"
type textarea "Documents"
click at [950, 487] on button "Save & Close" at bounding box center [961, 489] width 73 height 19
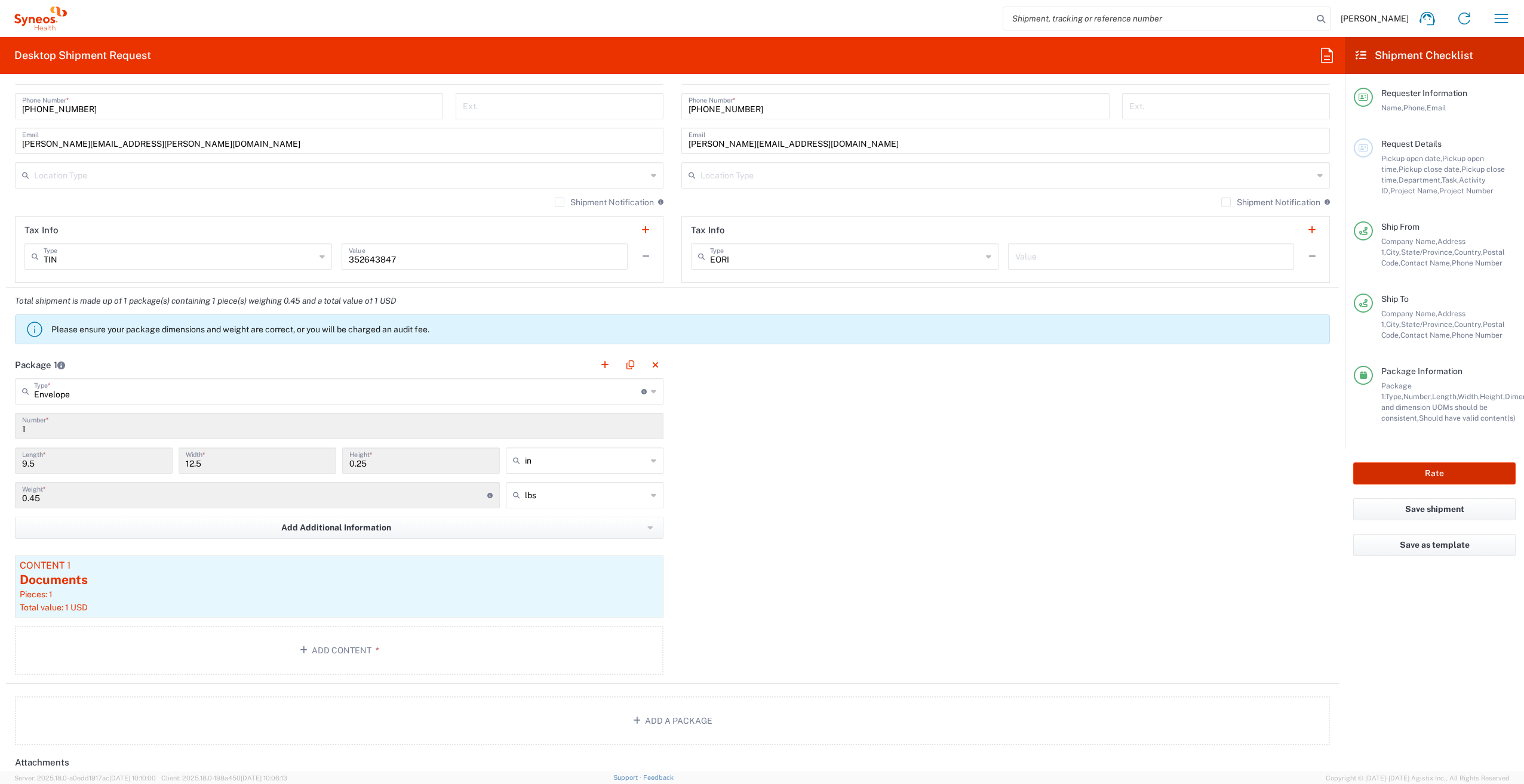
click at [1437, 480] on button "Rate" at bounding box center [1434, 473] width 162 height 22
type input "7031540-1A"
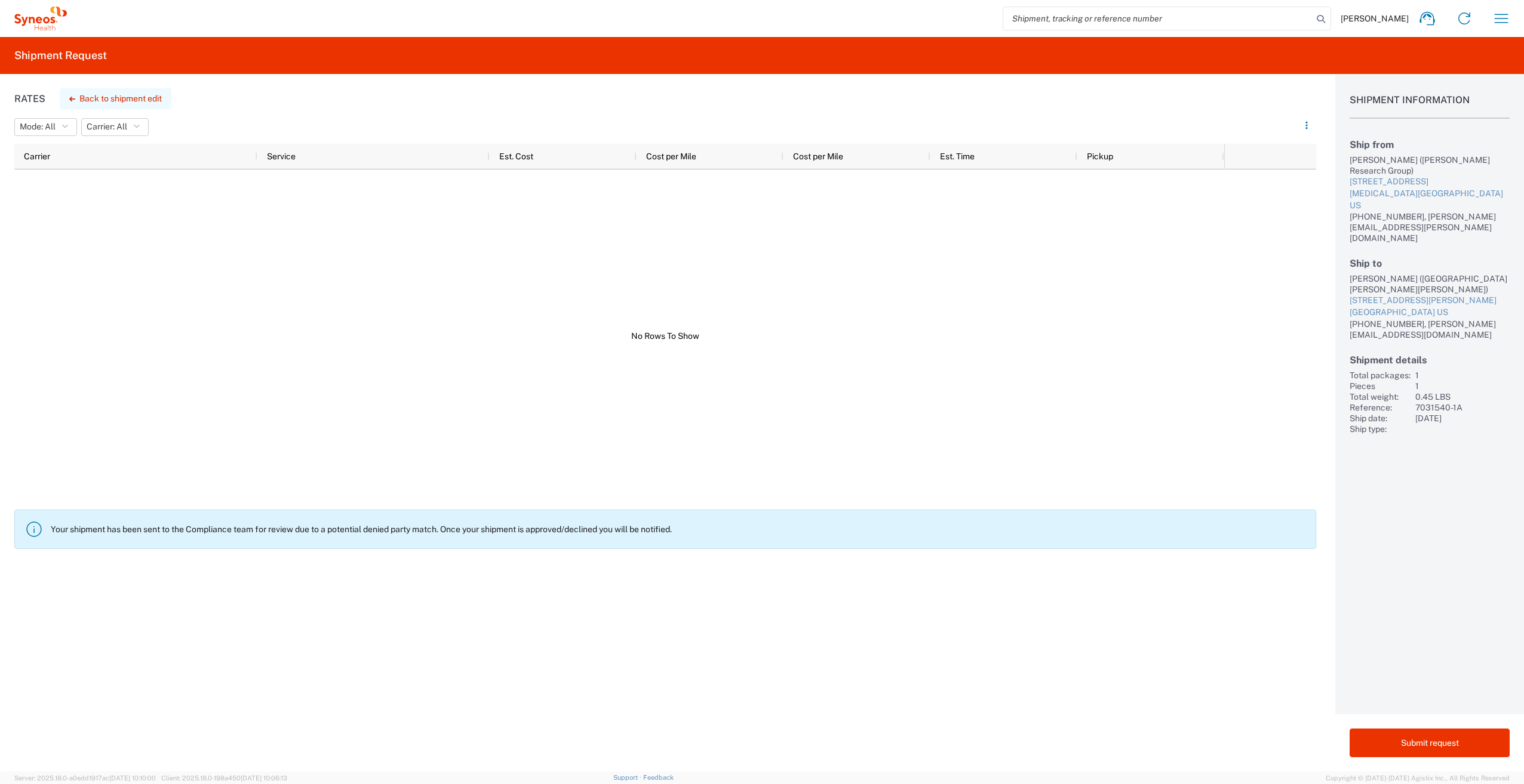
click at [72, 98] on icon "button" at bounding box center [72, 99] width 6 height 5
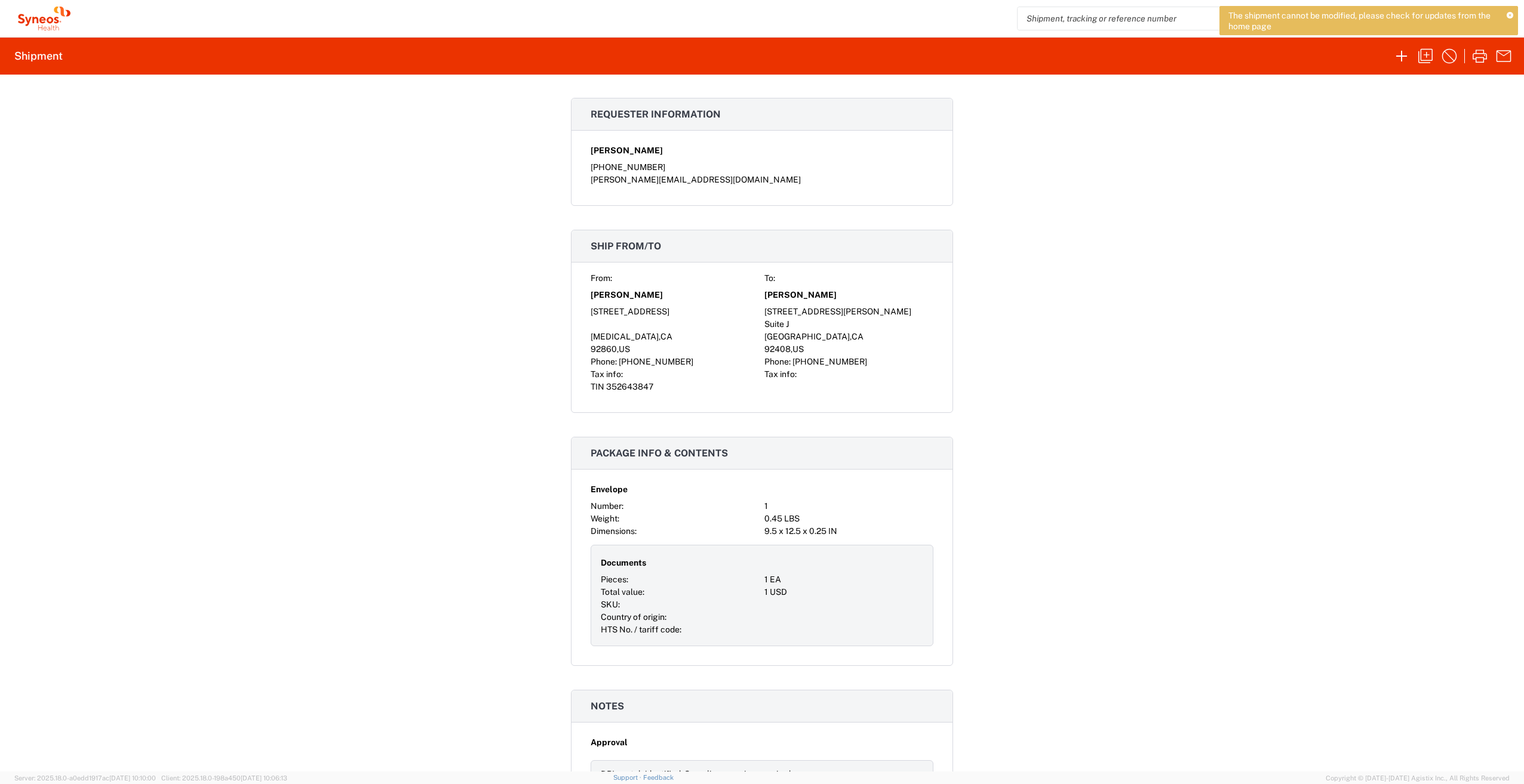
scroll to position [538, 0]
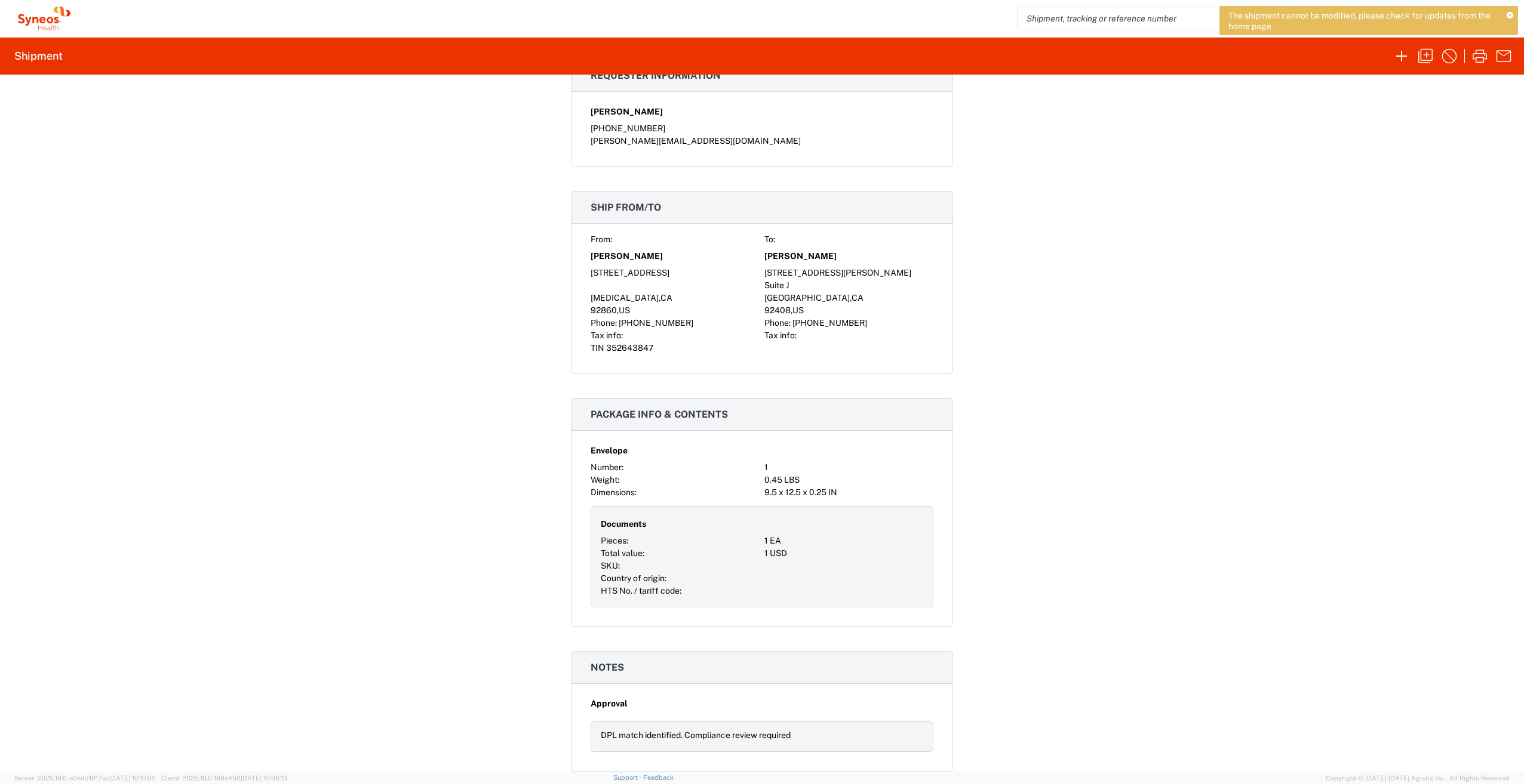
click at [1081, 381] on div "Shipment 56722963 Google Maps Documents Account Print Shipment Details Carrier …" at bounding box center [762, 423] width 1524 height 698
click at [1508, 14] on icon at bounding box center [1510, 16] width 6 height 6
click at [1444, 61] on icon "button" at bounding box center [1449, 56] width 15 height 15
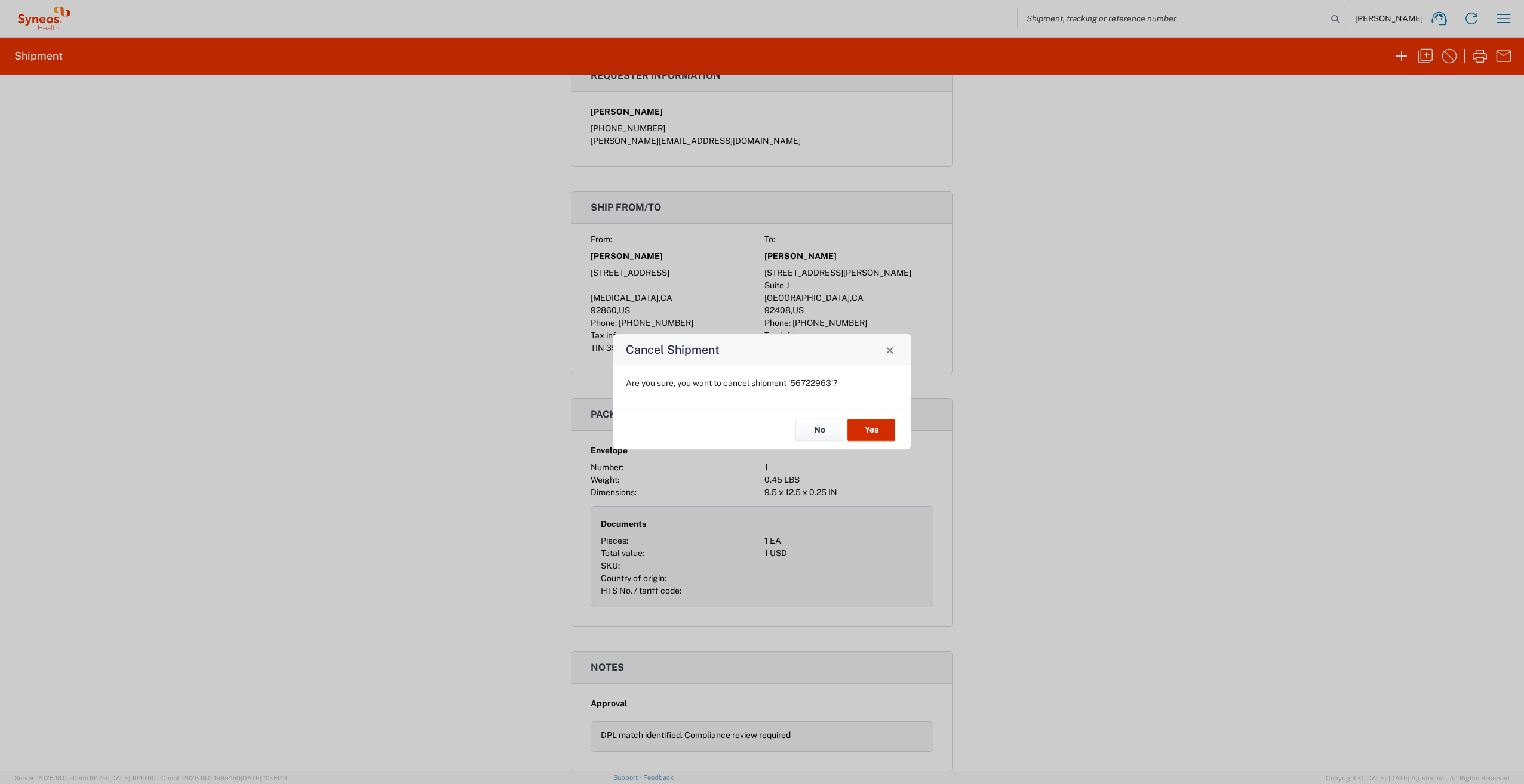
click at [861, 430] on button "Yes" at bounding box center [871, 430] width 48 height 22
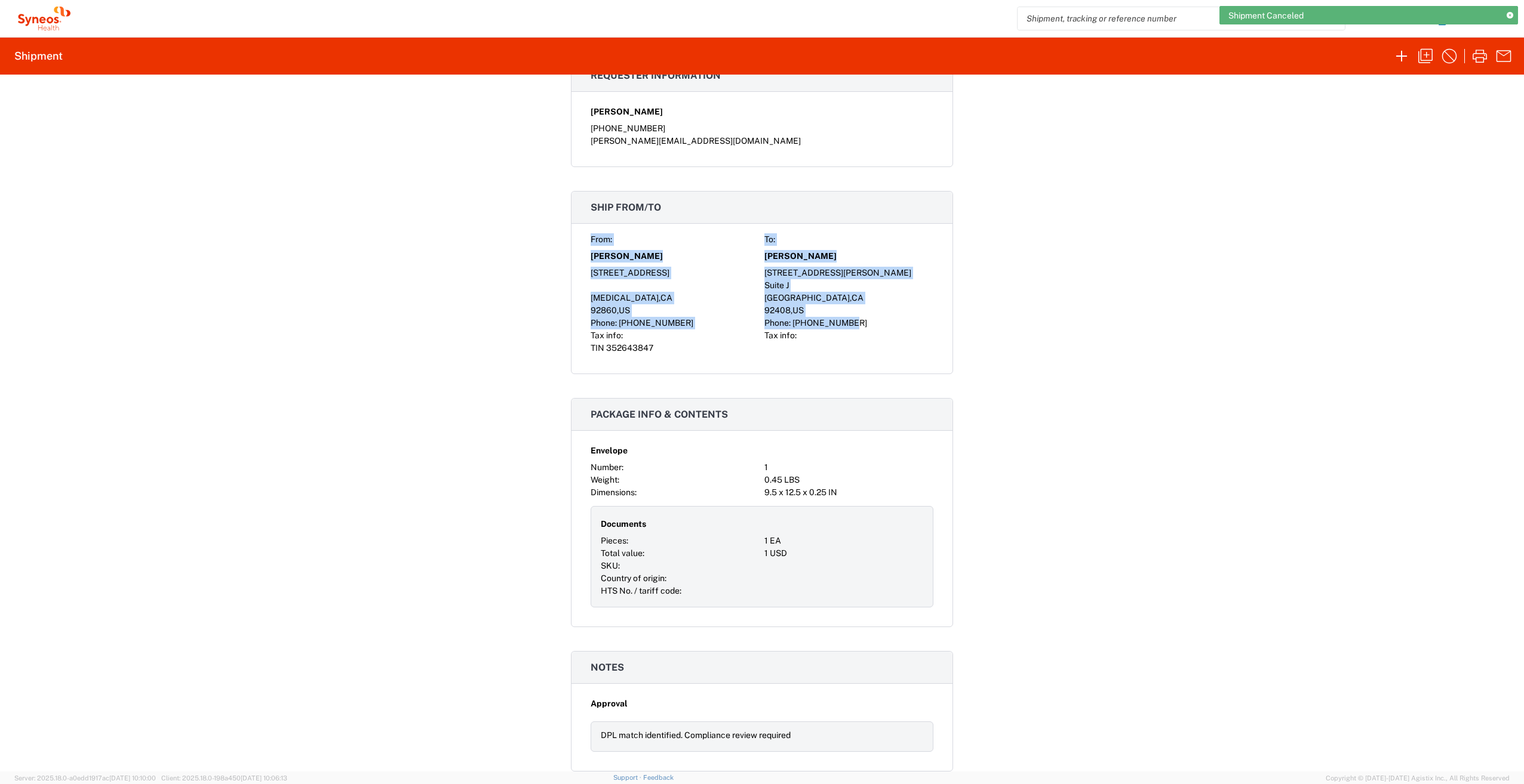
drag, startPoint x: 1256, startPoint y: 322, endPoint x: 613, endPoint y: 246, distance: 647.5
click at [613, 246] on div "Shipment 56722963 Google Maps Documents Account Print Shipment Details Carrier …" at bounding box center [762, 423] width 1524 height 698
click at [315, 303] on div "Shipment 56722963 Google Maps Documents Account Print Shipment Details Carrier …" at bounding box center [762, 423] width 1524 height 698
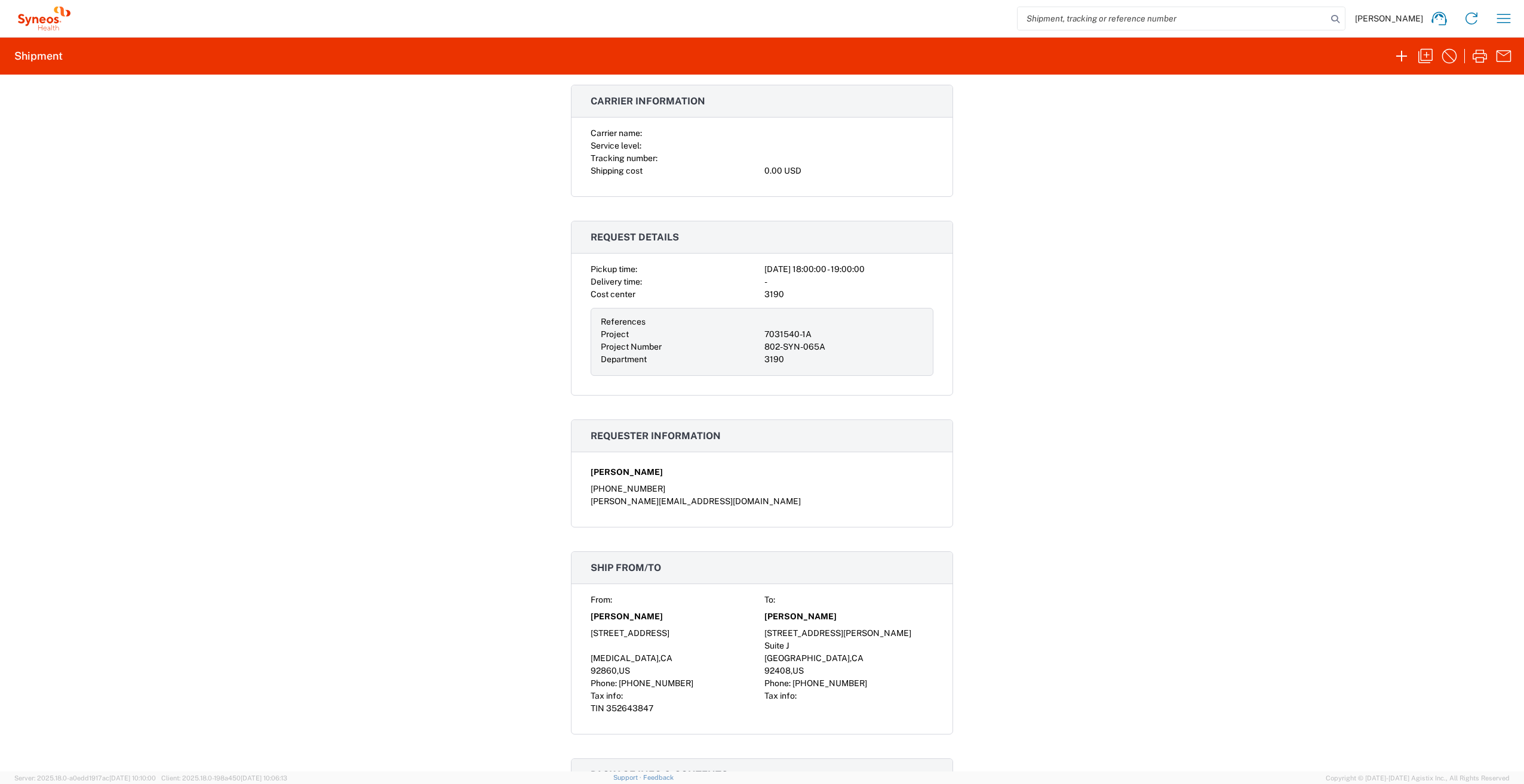
scroll to position [0, 0]
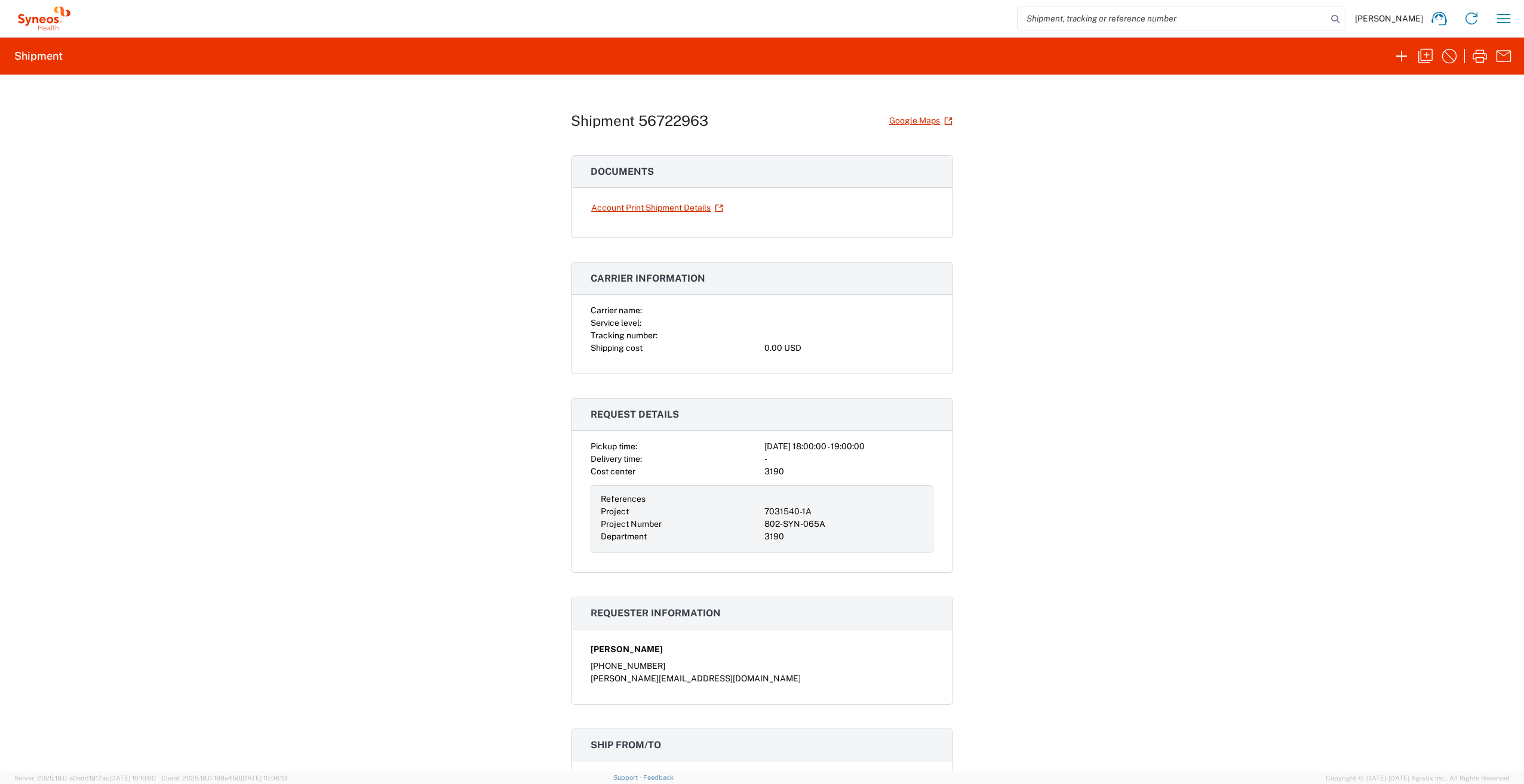
click at [1113, 298] on div "Shipment 56722963 Google Maps Documents Account Print Shipment Details Carrier …" at bounding box center [762, 423] width 1524 height 698
